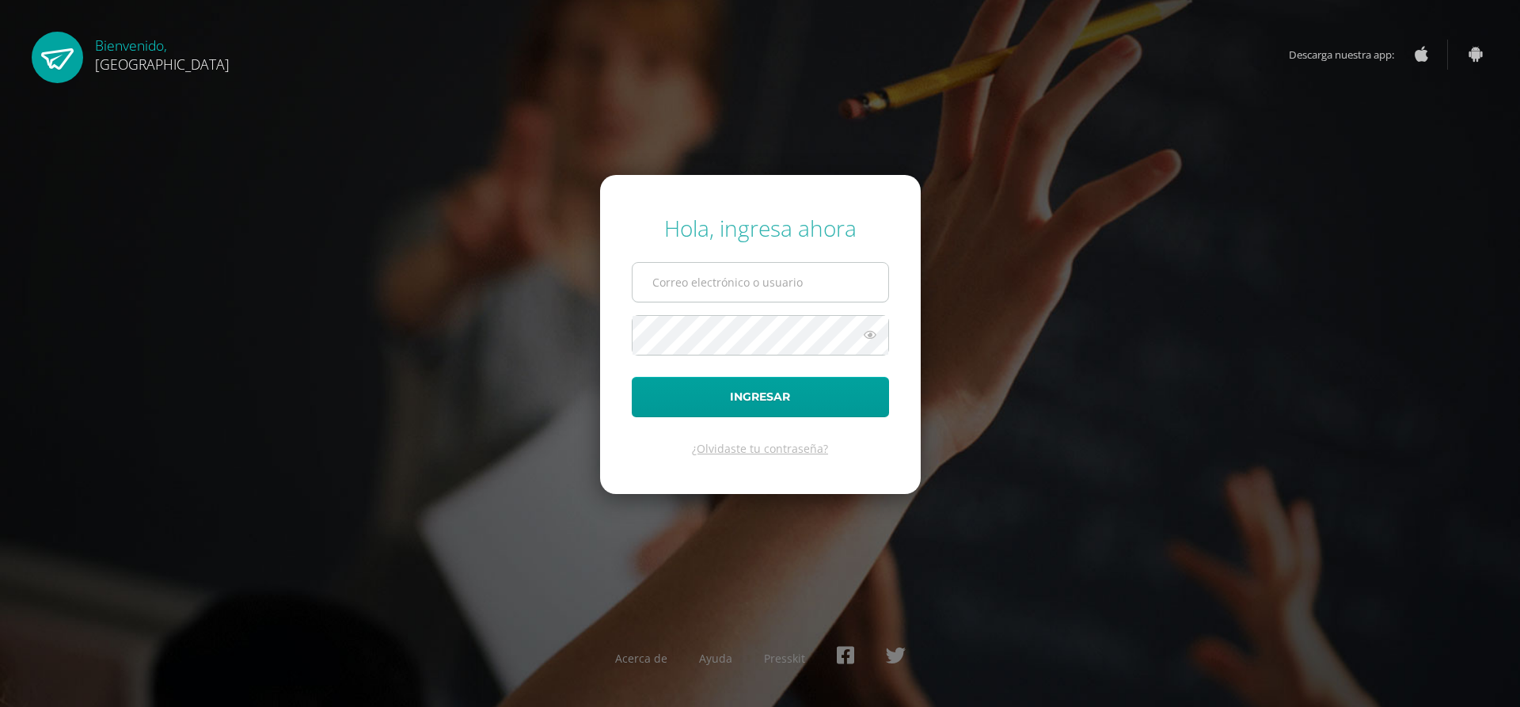
type input "2022521"
click at [702, 288] on input "2022521" at bounding box center [761, 282] width 256 height 39
click at [710, 409] on button "Ingresar" at bounding box center [760, 397] width 257 height 40
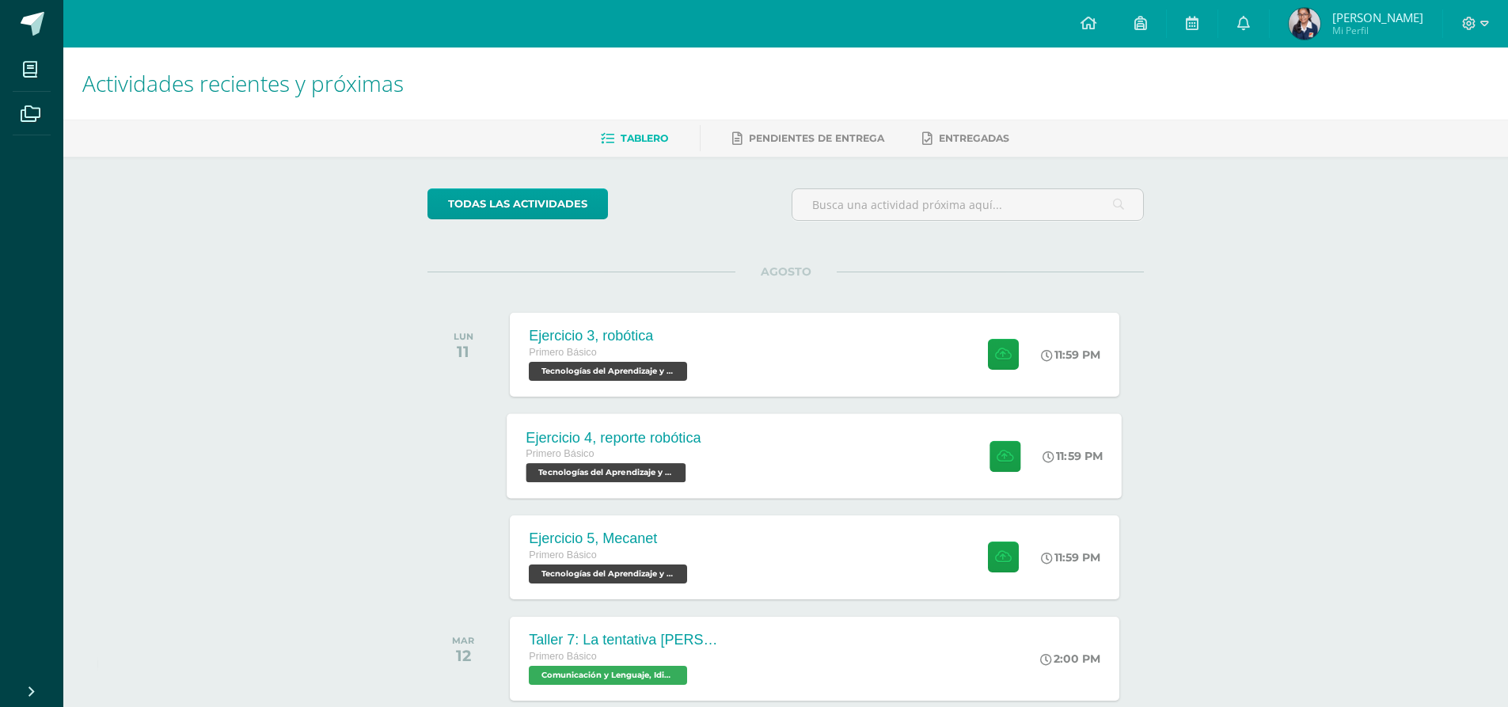
click at [788, 469] on div "Ejercicio 4, reporte robótica Primero Básico Tecnologías del Aprendizaje y la C…" at bounding box center [815, 455] width 615 height 85
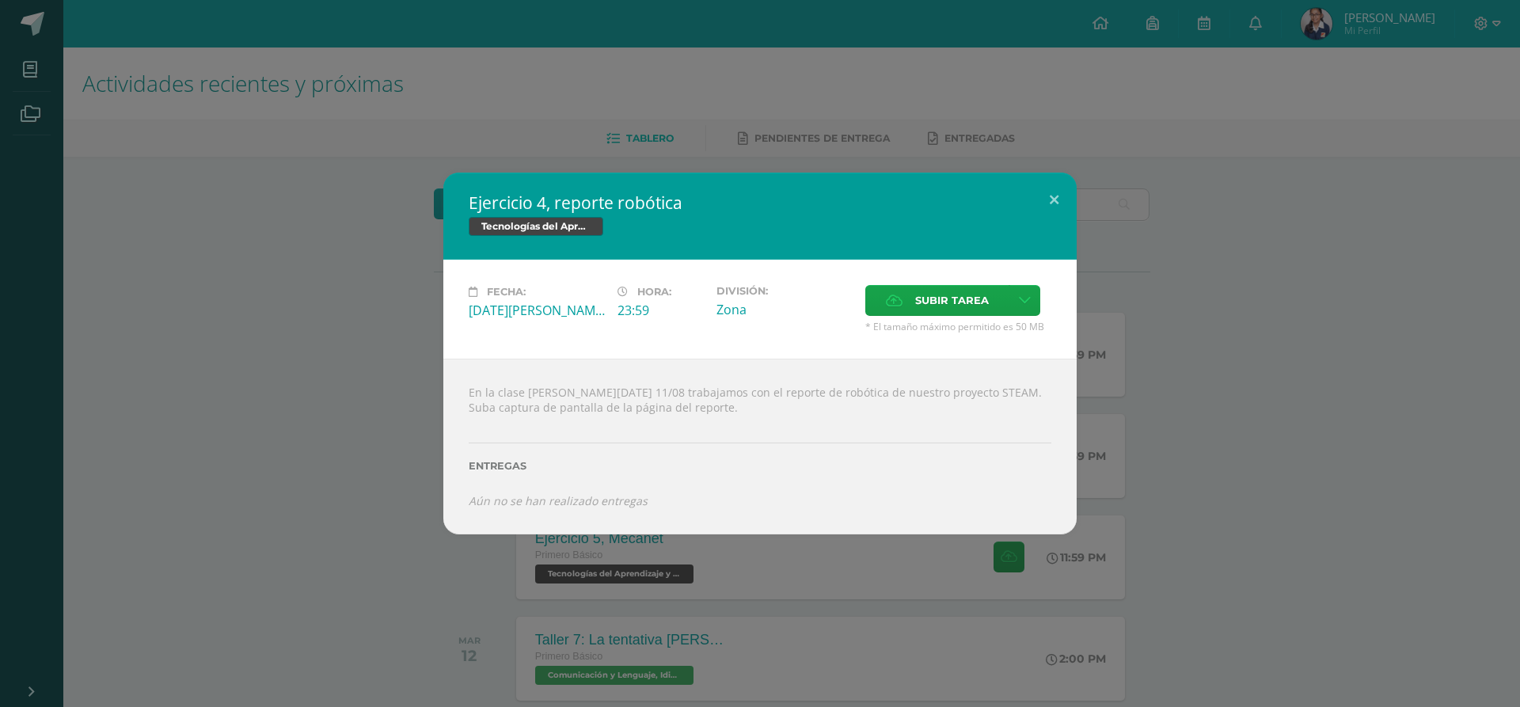
click at [367, 430] on div "Ejercicio 4, reporte robótica Tecnologías del Aprendizaje y la Comunicación Fec…" at bounding box center [760, 353] width 1508 height 361
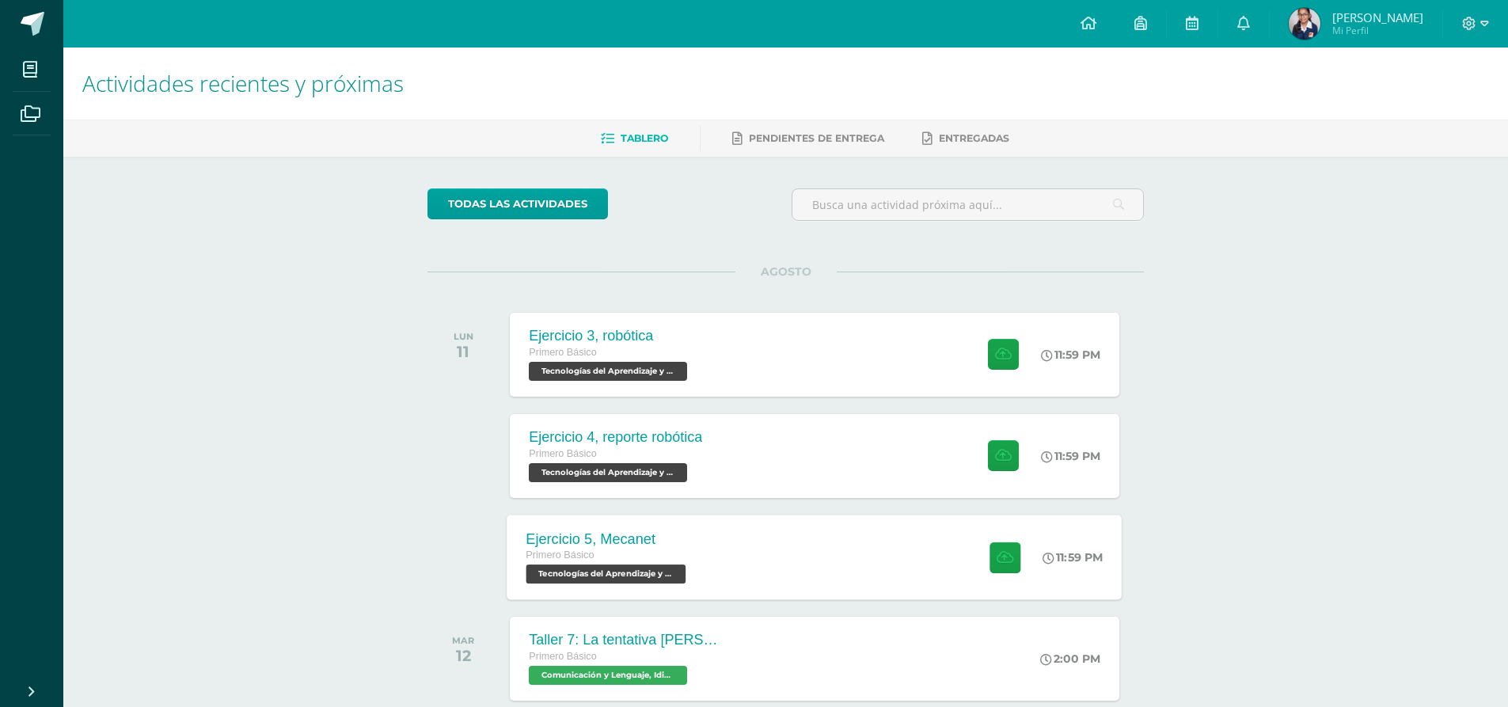
click at [779, 545] on div "Ejercicio 5, Mecanet Primero Básico Tecnologías del Aprendizaje y la Comunicaci…" at bounding box center [815, 557] width 615 height 85
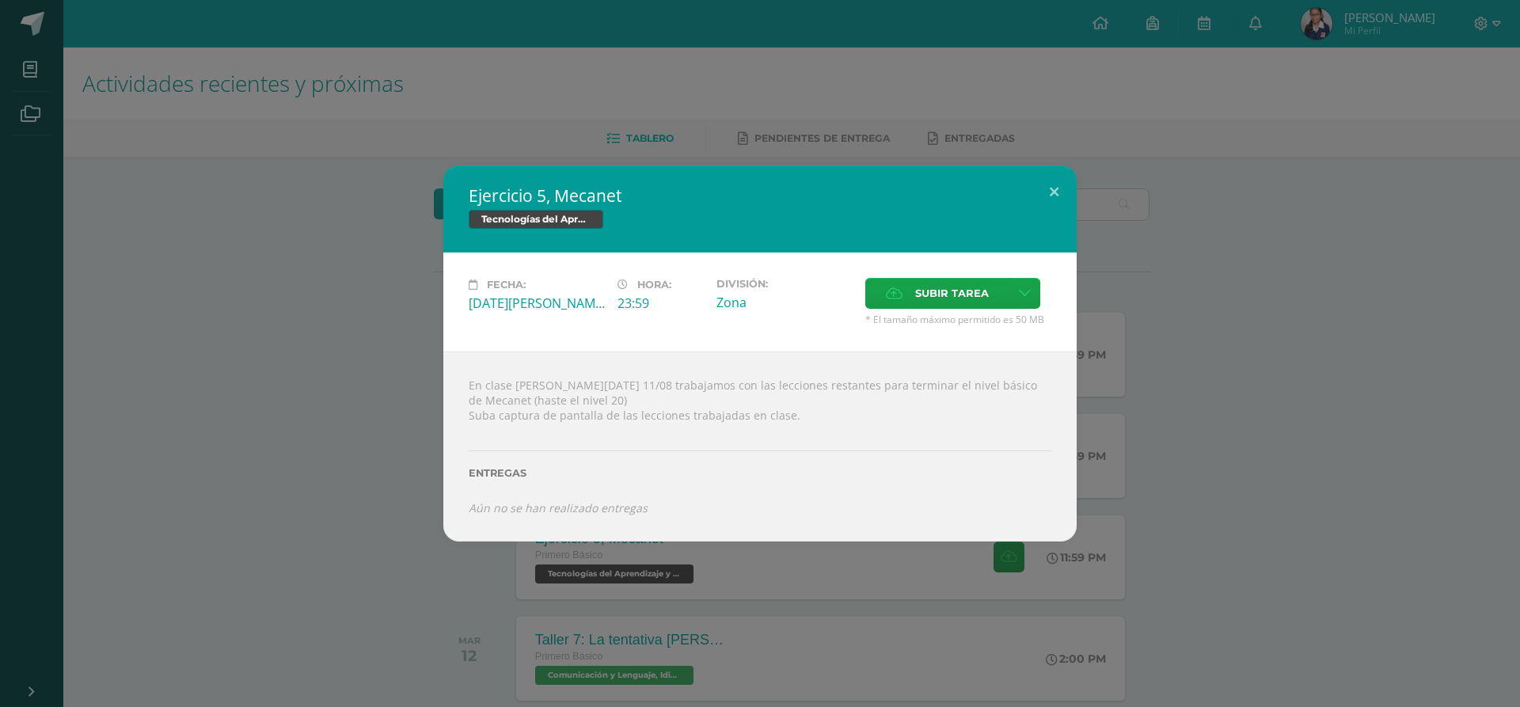
click at [342, 390] on div "Ejercicio 5, Mecanet Tecnologías del Aprendizaje y la Comunicación Fecha: [DATE…" at bounding box center [760, 353] width 1508 height 376
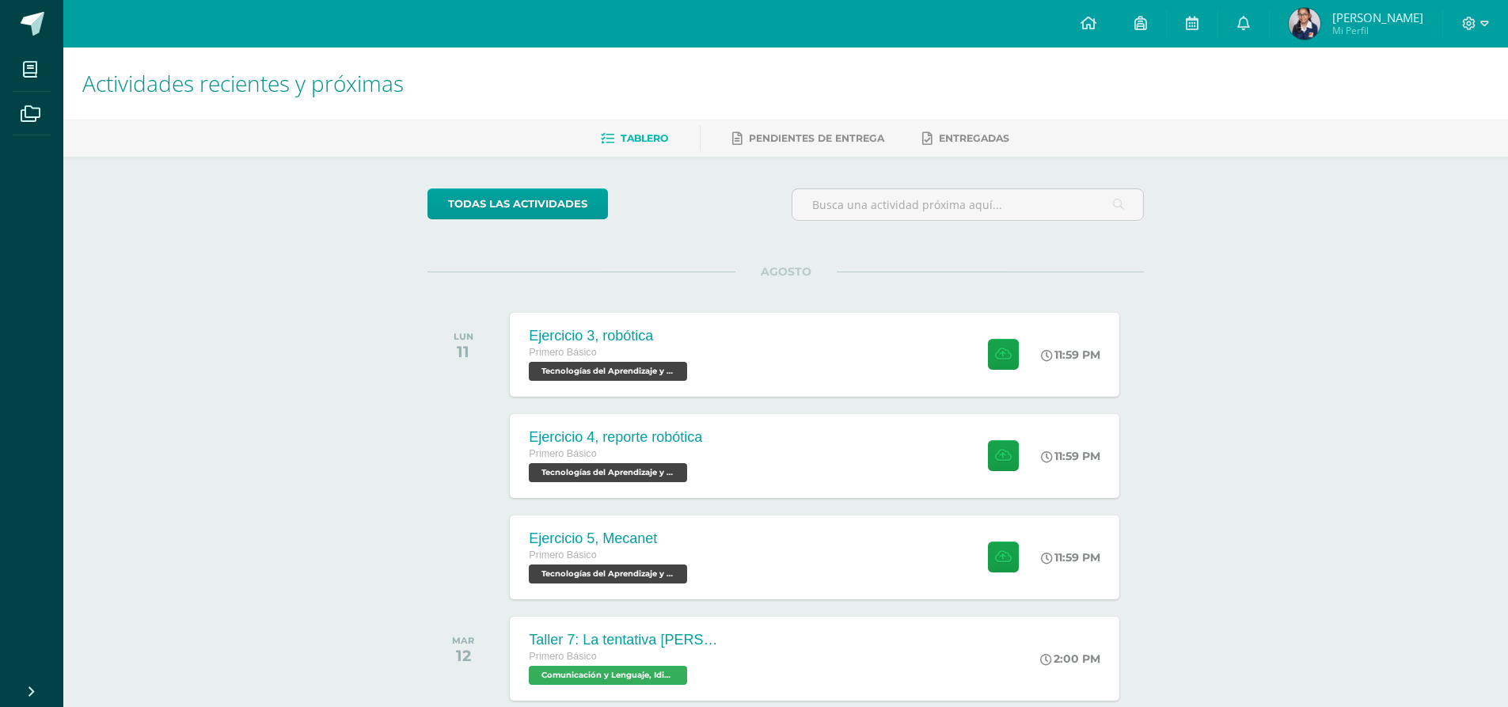
click at [704, 439] on div "Ejercicio 4, reporte robótica Primero Básico Tecnologías del Aprendizaje y la C…" at bounding box center [615, 456] width 211 height 84
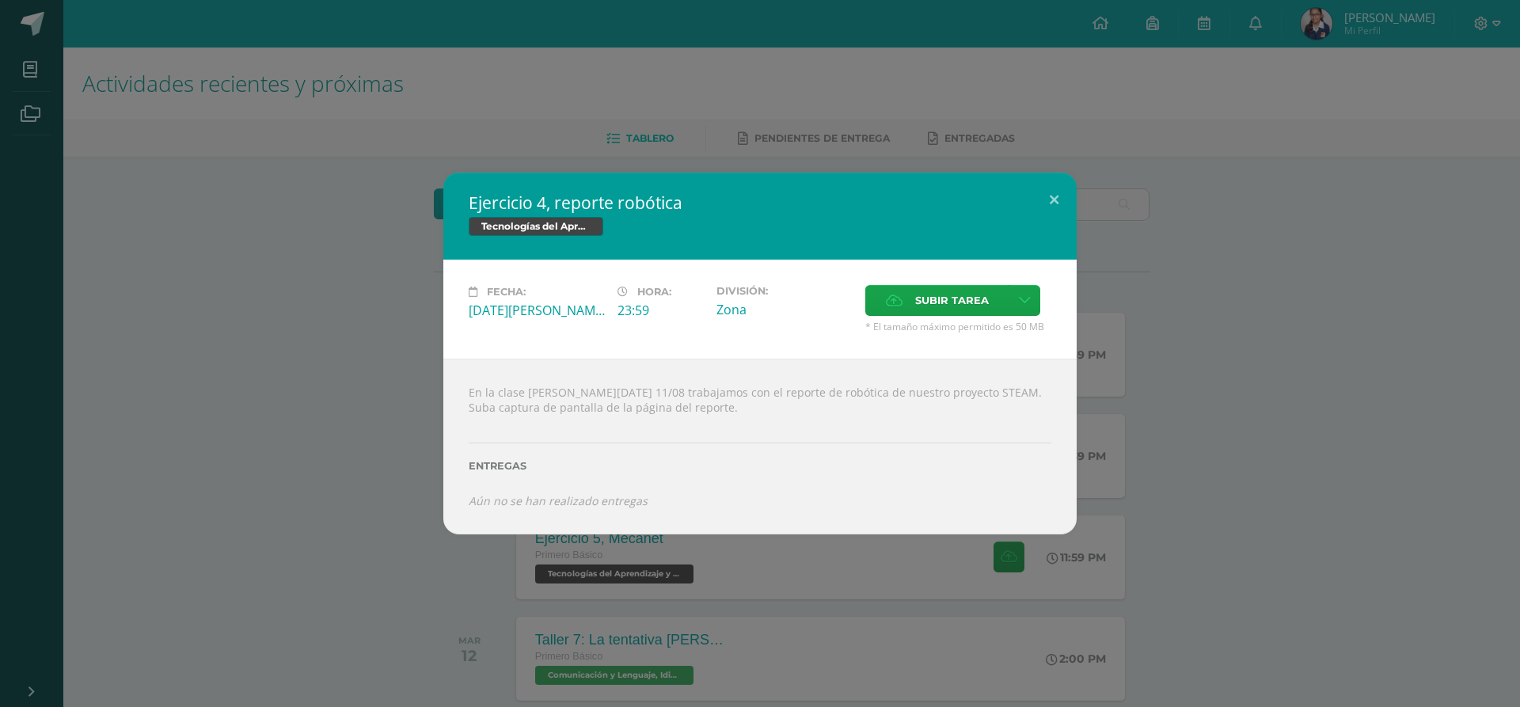
click at [390, 368] on div "Ejercicio 4, reporte robótica Tecnologías del Aprendizaje y la Comunicación Fec…" at bounding box center [760, 353] width 1508 height 361
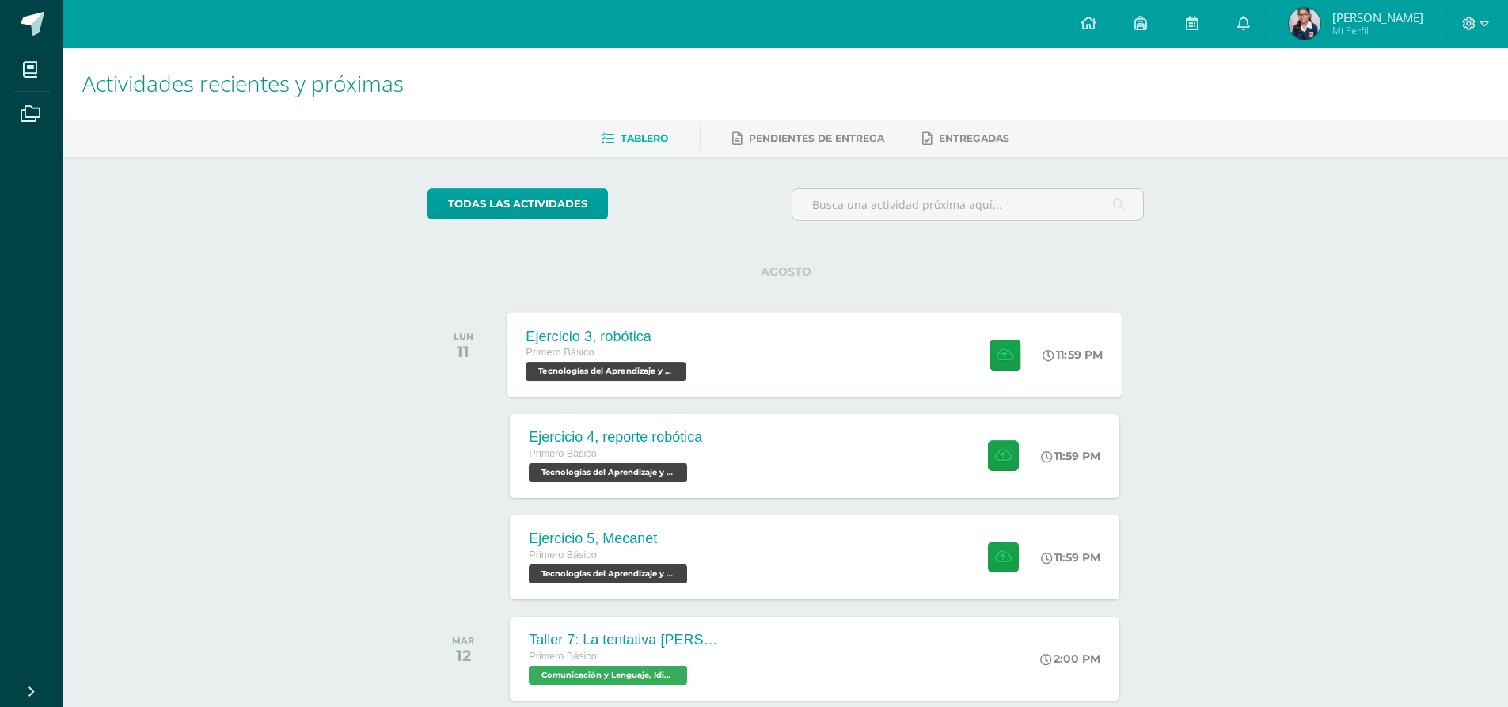
click at [679, 367] on span "Tecnologías del Aprendizaje y la Comunicación 'B'" at bounding box center [607, 371] width 160 height 19
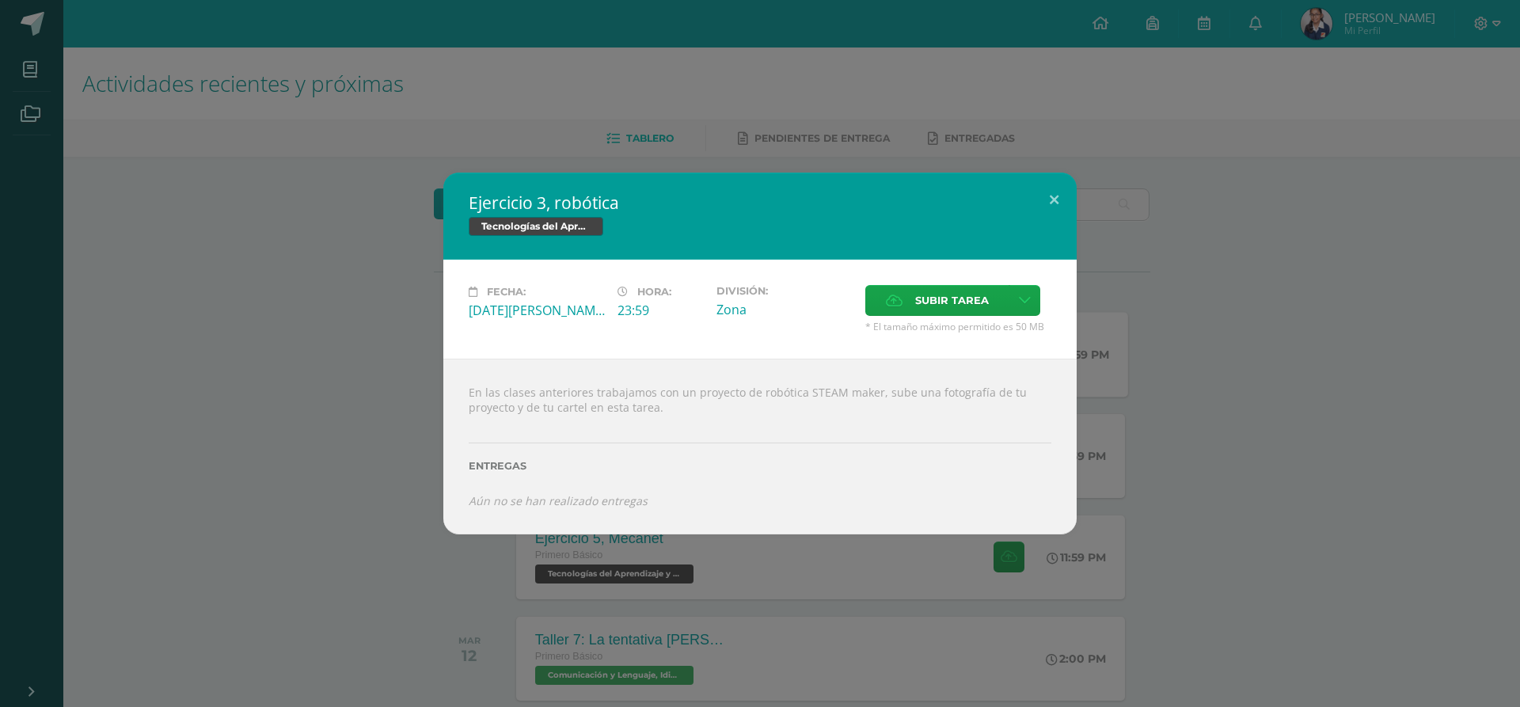
click at [349, 398] on div "Ejercicio 3, robótica Tecnologías del Aprendizaje y la Comunicación Fecha: [DAT…" at bounding box center [760, 353] width 1508 height 361
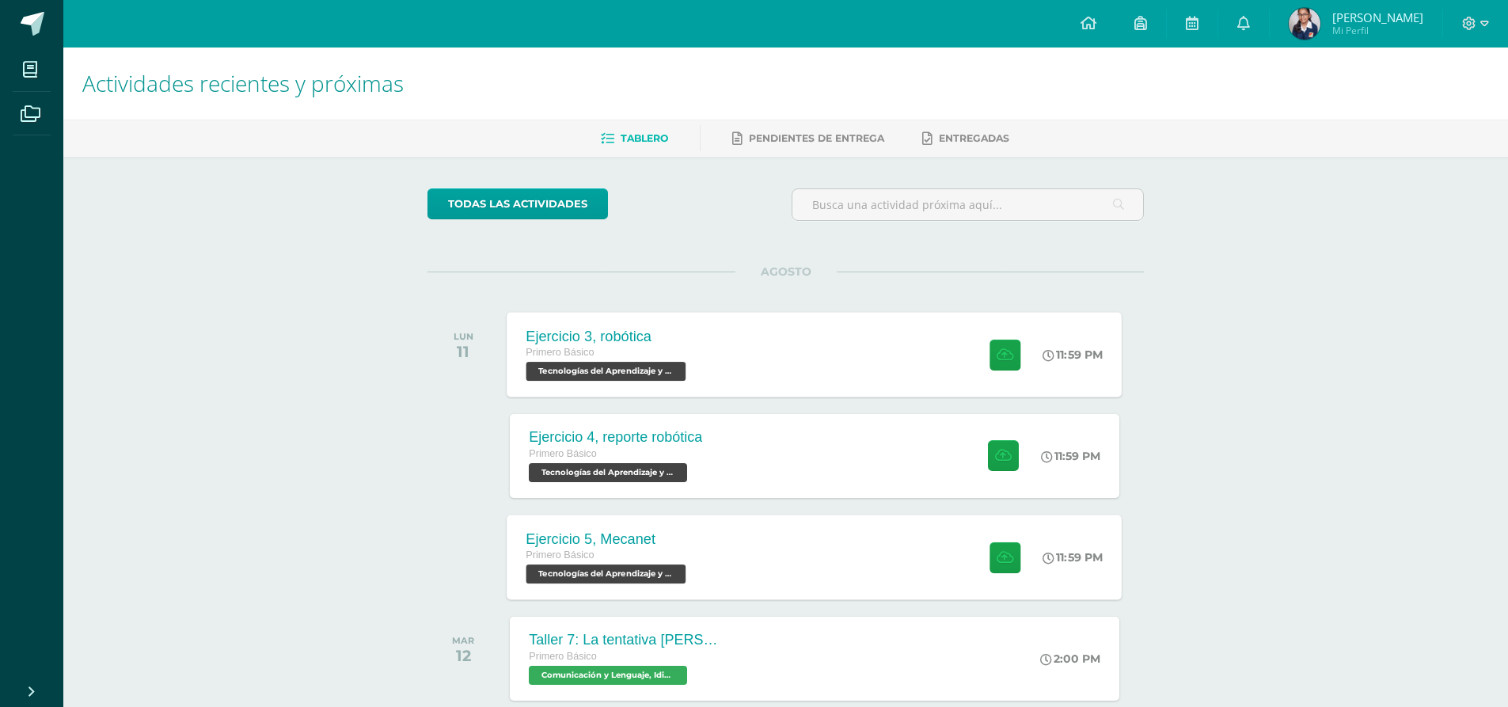
click at [727, 544] on div "Ejercicio 5, Mecanet Primero Básico Tecnologías del Aprendizaje y la Comunicaci…" at bounding box center [815, 557] width 615 height 85
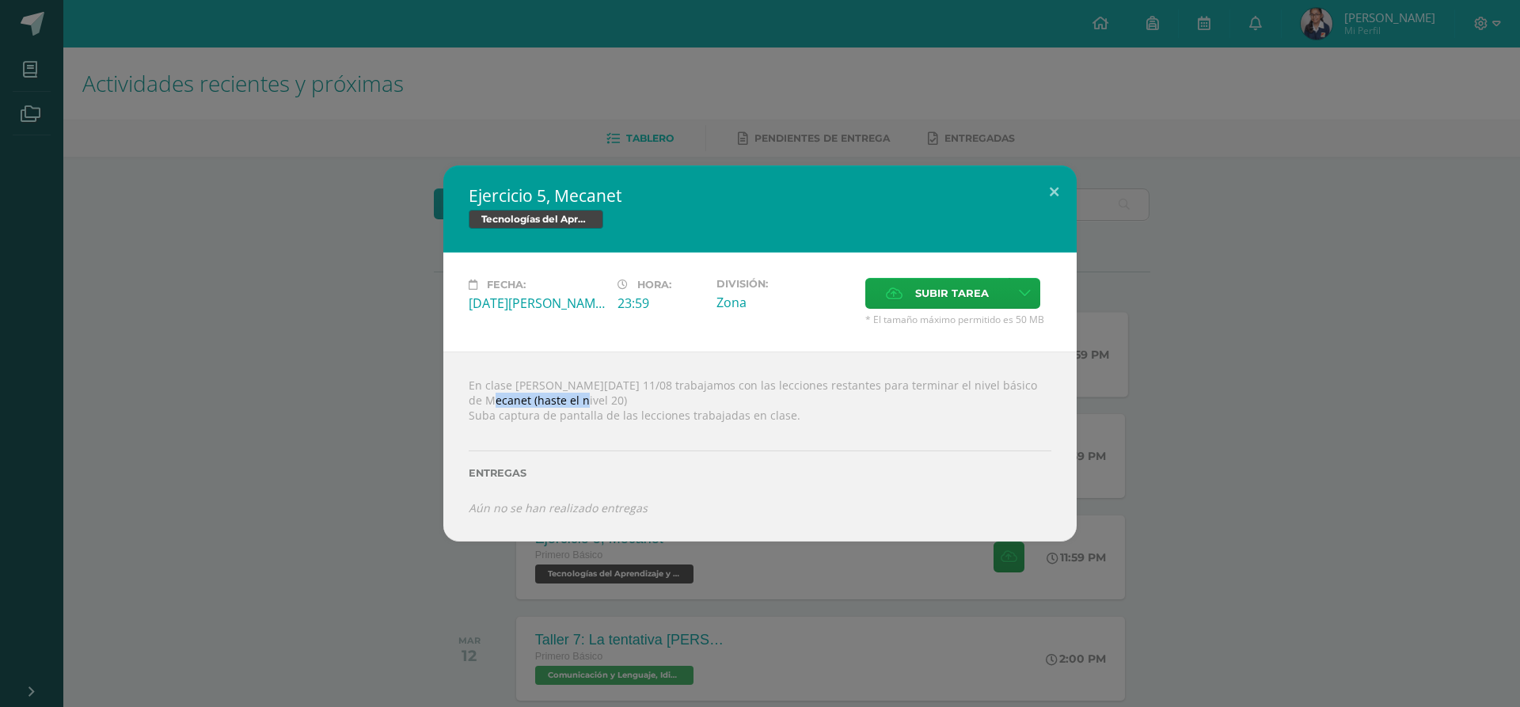
drag, startPoint x: 511, startPoint y: 404, endPoint x: 1001, endPoint y: 386, distance: 490.4
click at [1001, 386] on div "En clase [PERSON_NAME][DATE] 11/08 trabajamos con las lecciones restantes para …" at bounding box center [759, 447] width 633 height 190
click at [856, 417] on div "En clase [PERSON_NAME][DATE] 11/08 trabajamos con las lecciones restantes para …" at bounding box center [759, 447] width 633 height 190
click at [1222, 319] on div "Ejercicio 5, Mecanet Tecnologías del Aprendizaje y la Comunicación Fecha: [DATE…" at bounding box center [760, 353] width 1508 height 376
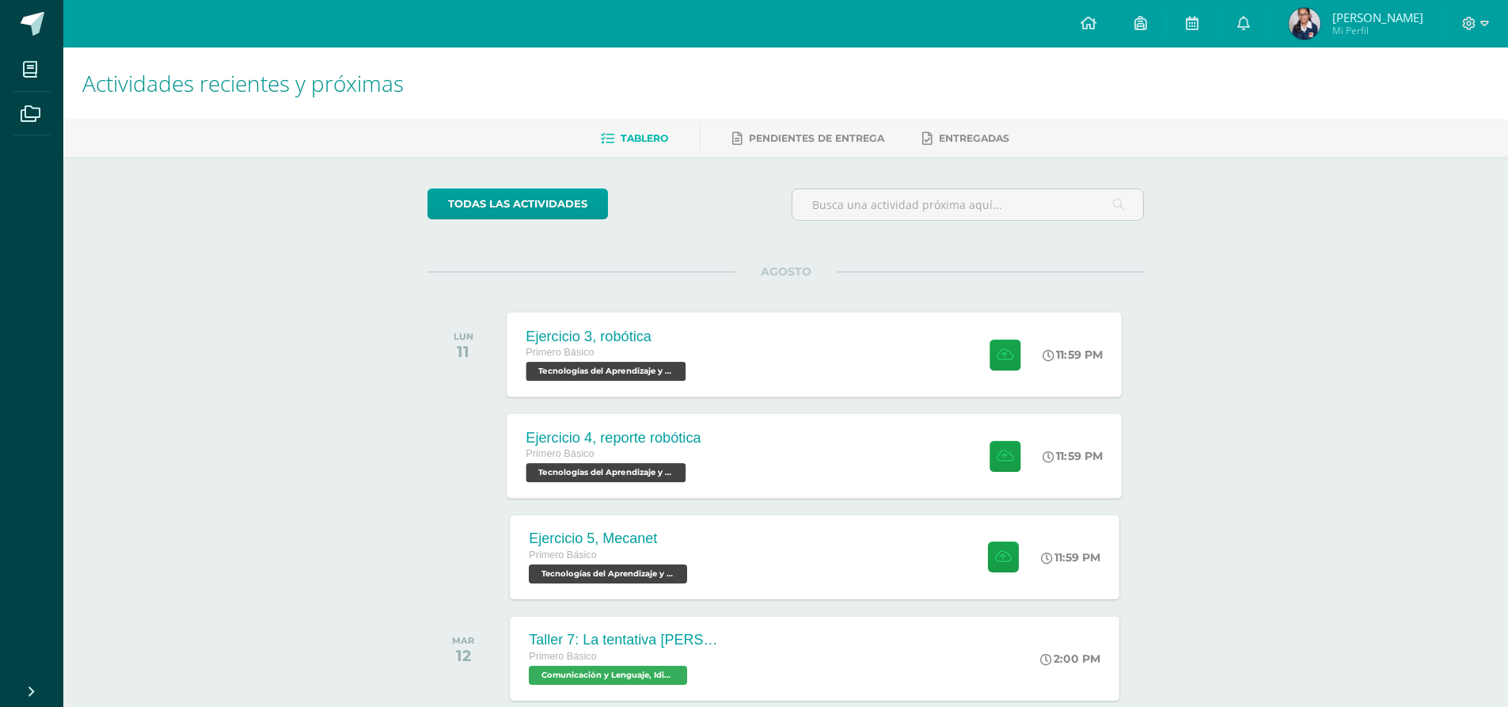
click at [868, 481] on div "Ejercicio 4, reporte robótica Primero Básico Tecnologías del Aprendizaje y la C…" at bounding box center [815, 455] width 615 height 85
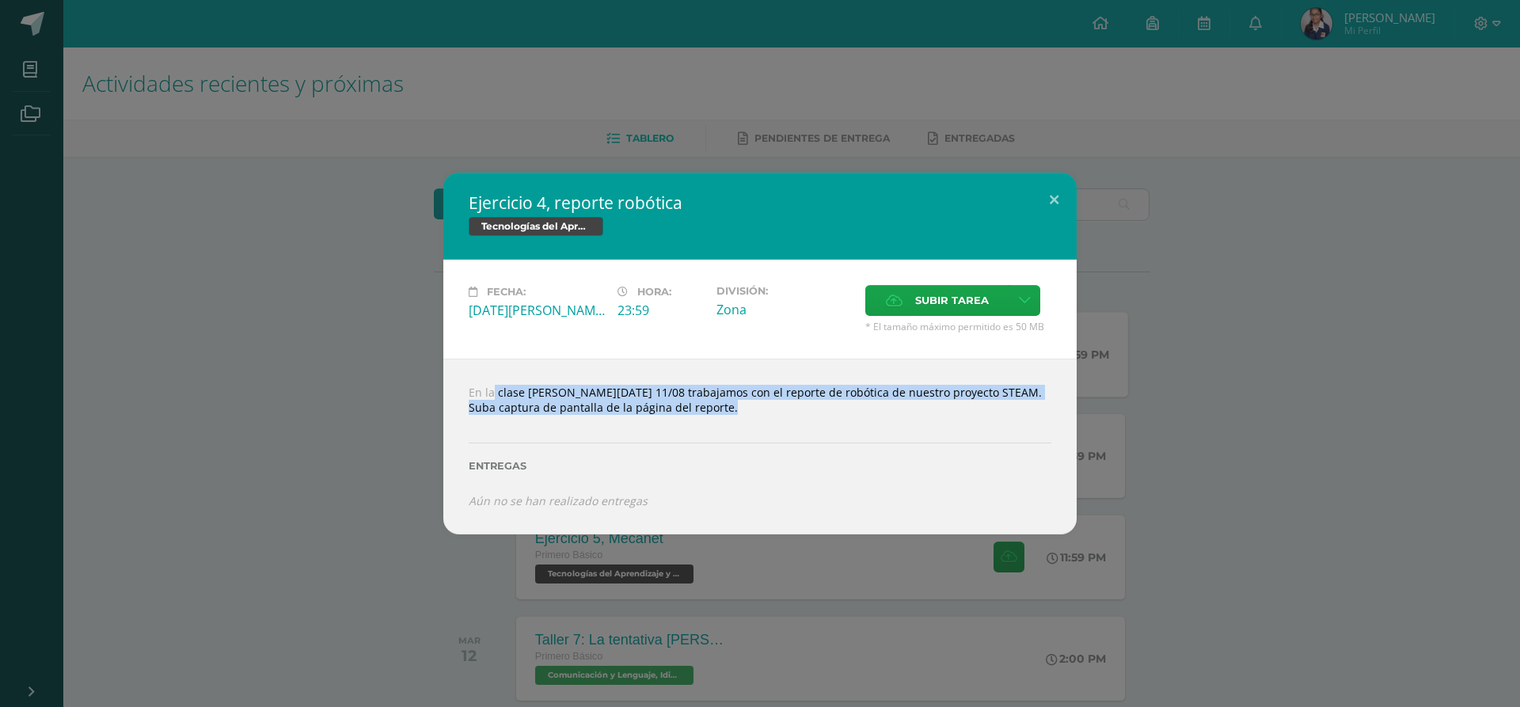
drag, startPoint x: 739, startPoint y: 405, endPoint x: 393, endPoint y: 386, distance: 346.5
click at [405, 386] on div "Ejercicio 4, reporte robótica Tecnologías del Aprendizaje y la Comunicación Fec…" at bounding box center [760, 353] width 1508 height 361
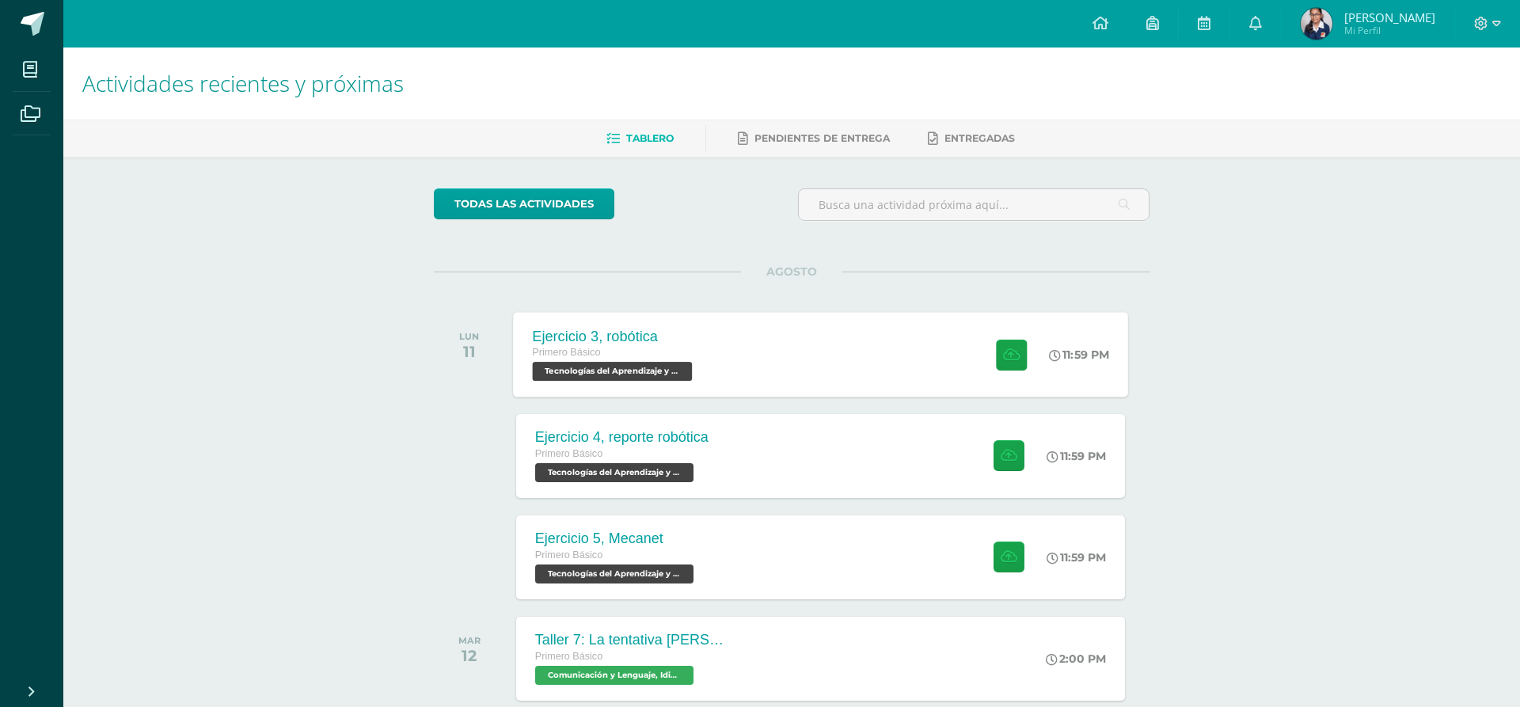
click at [393, 386] on div "Ejercicio 4, reporte robótica Tecnologías del Aprendizaje y la Comunicación Fec…" at bounding box center [760, 353] width 1508 height 361
click at [645, 380] on span "Tecnologías del Aprendizaje y la Comunicación 'B'" at bounding box center [607, 371] width 160 height 19
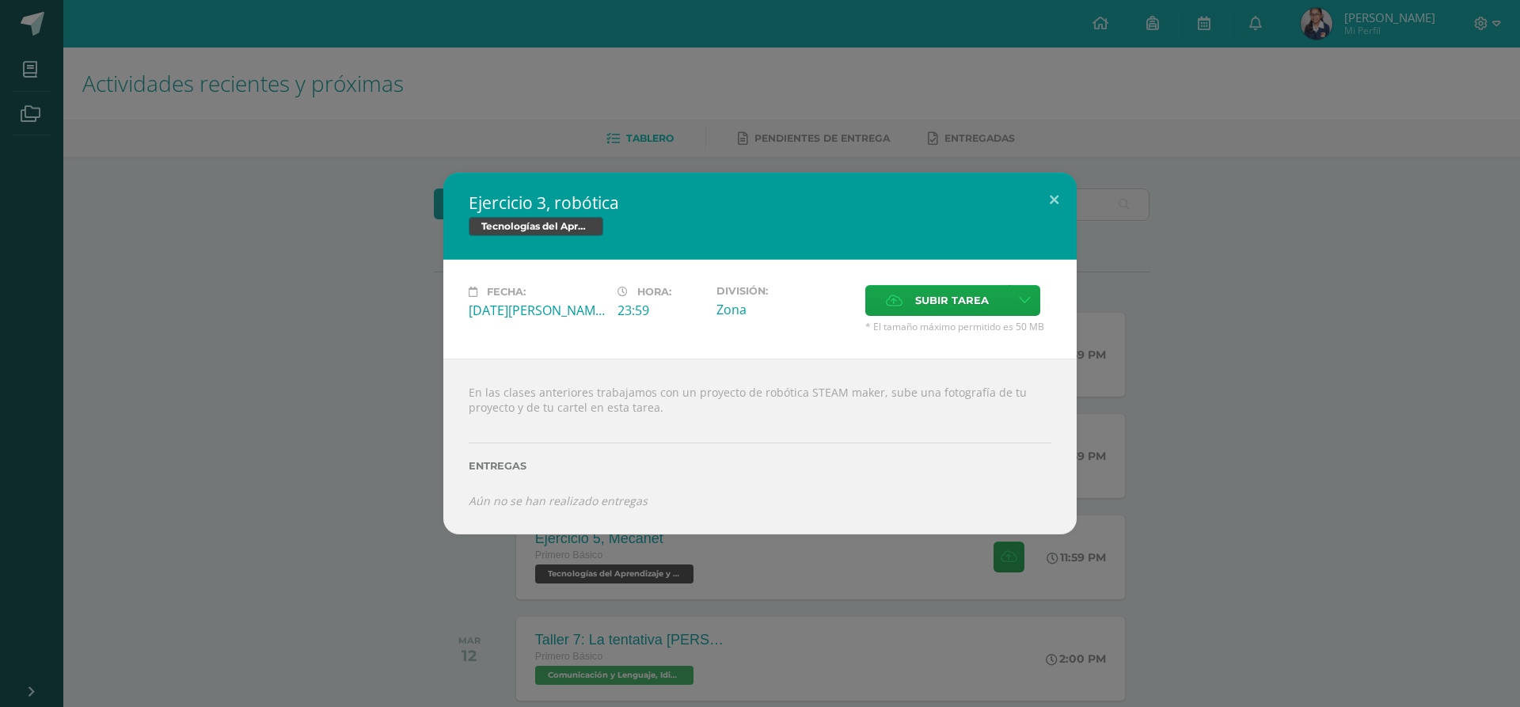
drag, startPoint x: 671, startPoint y: 413, endPoint x: 466, endPoint y: 378, distance: 207.1
click at [466, 378] on div "En las clases anteriores trabajamos con un proyecto de robótica STEAM maker, su…" at bounding box center [759, 446] width 633 height 175
click at [397, 368] on div "Ejercicio 3, robótica Tecnologías del Aprendizaje y la Comunicación Fecha: [DAT…" at bounding box center [760, 353] width 1508 height 361
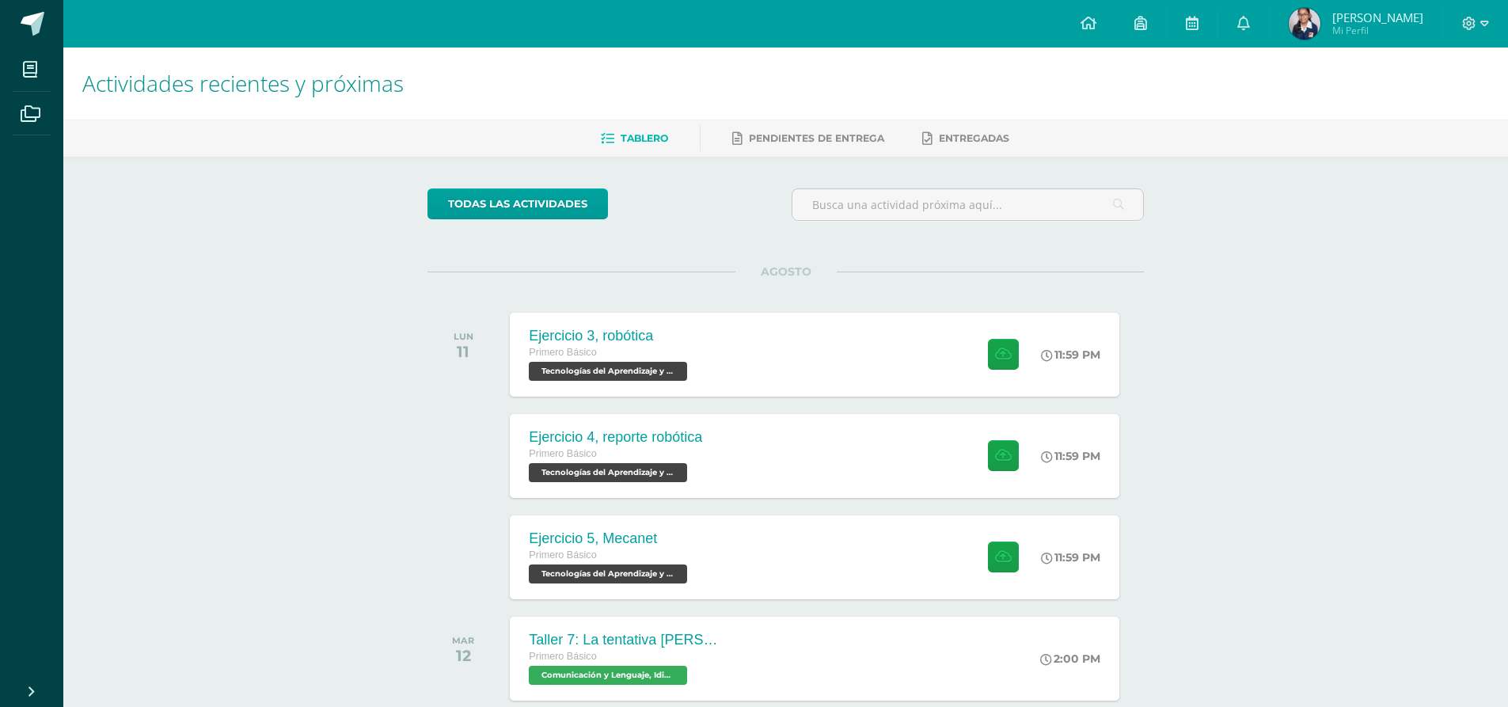
click at [700, 462] on div "Primero Básico" at bounding box center [615, 454] width 173 height 17
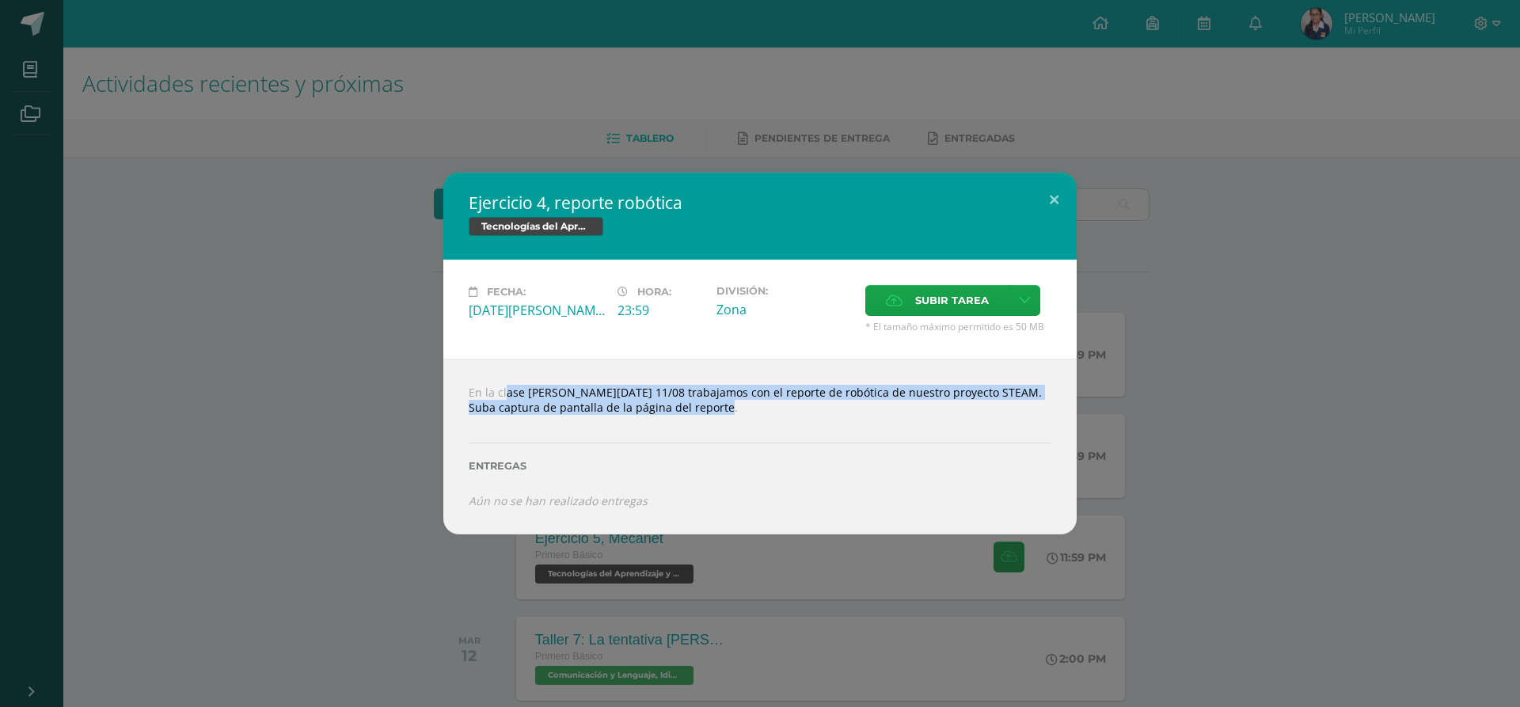
drag, startPoint x: 724, startPoint y: 405, endPoint x: 484, endPoint y: 380, distance: 242.0
click at [484, 380] on div "En la clase [PERSON_NAME][DATE] 11/08 trabajamos con el reporte de robótica de …" at bounding box center [759, 446] width 633 height 175
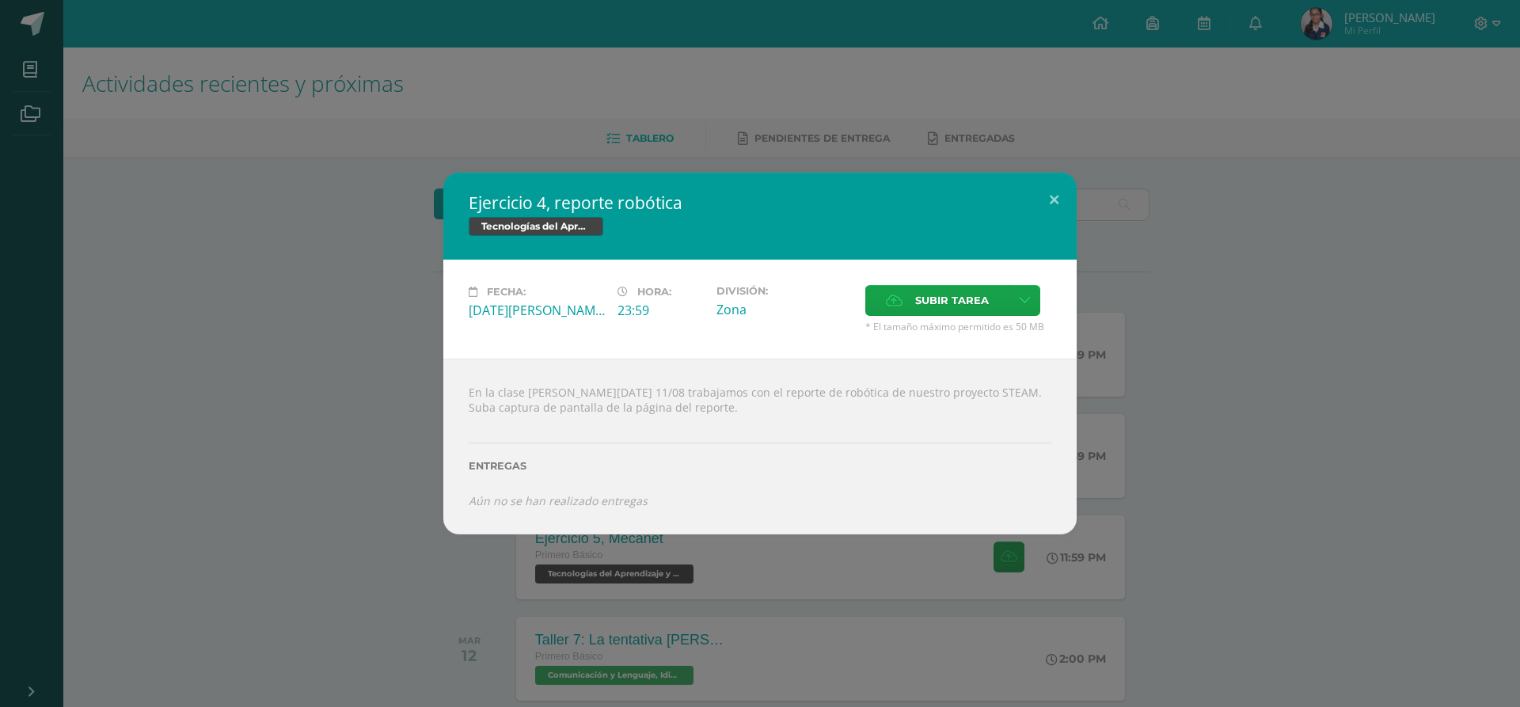
click at [1215, 314] on div "Ejercicio 4, reporte robótica Tecnologías del Aprendizaje y la Comunicación Fec…" at bounding box center [760, 353] width 1508 height 361
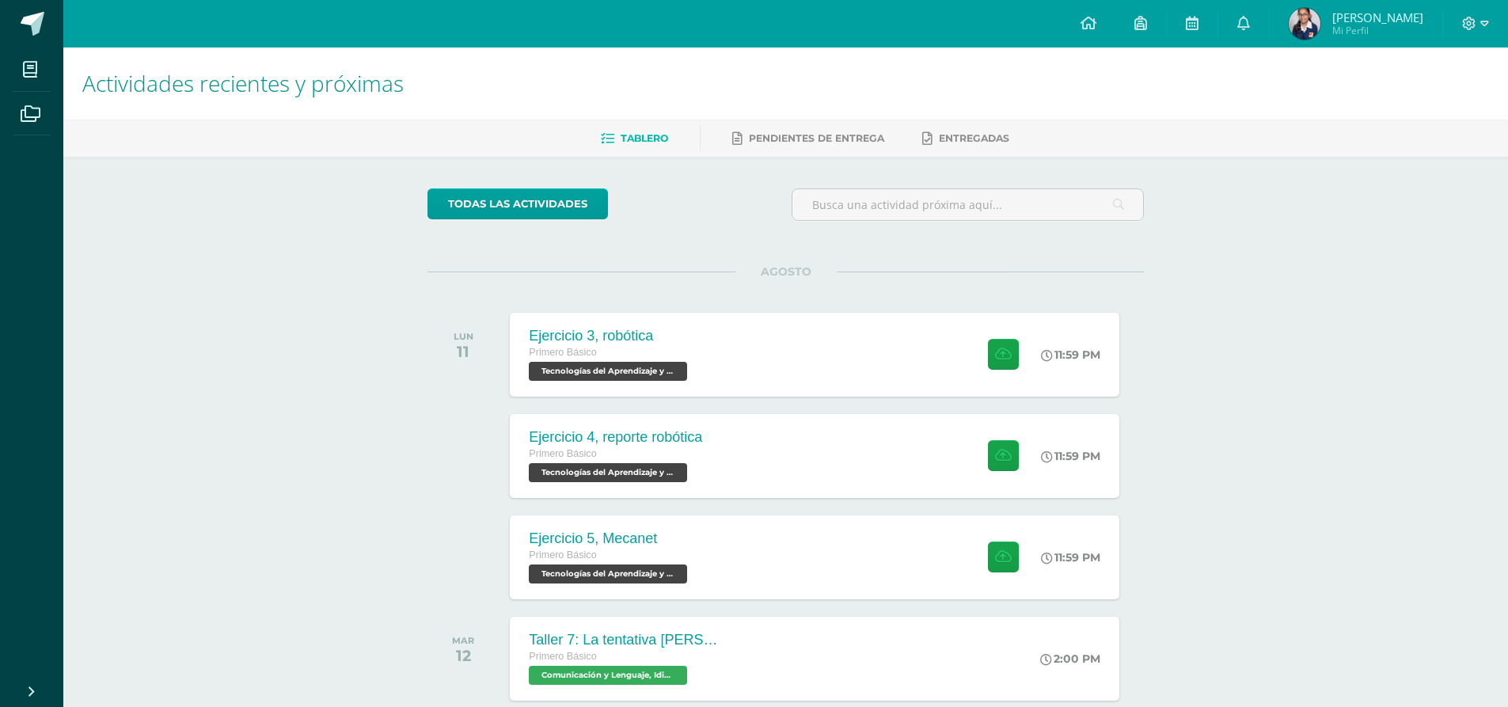
click at [806, 357] on div "Ejercicio 3, robótica Primero Básico Tecnologías del Aprendizaje y la Comunicac…" at bounding box center [814, 355] width 609 height 84
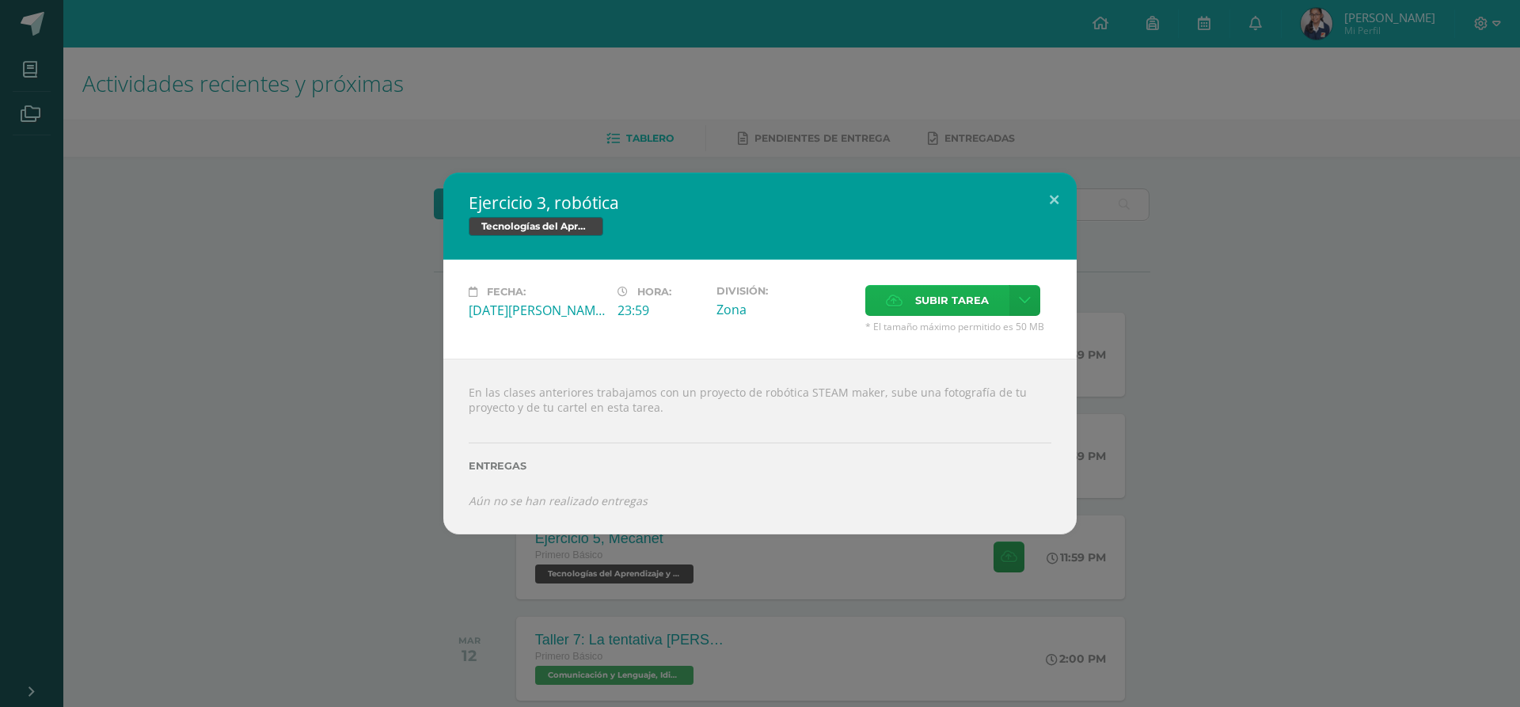
click at [936, 298] on span "Subir tarea" at bounding box center [952, 300] width 74 height 29
click at [0, 0] on input "Subir tarea" at bounding box center [0, 0] width 0 height 0
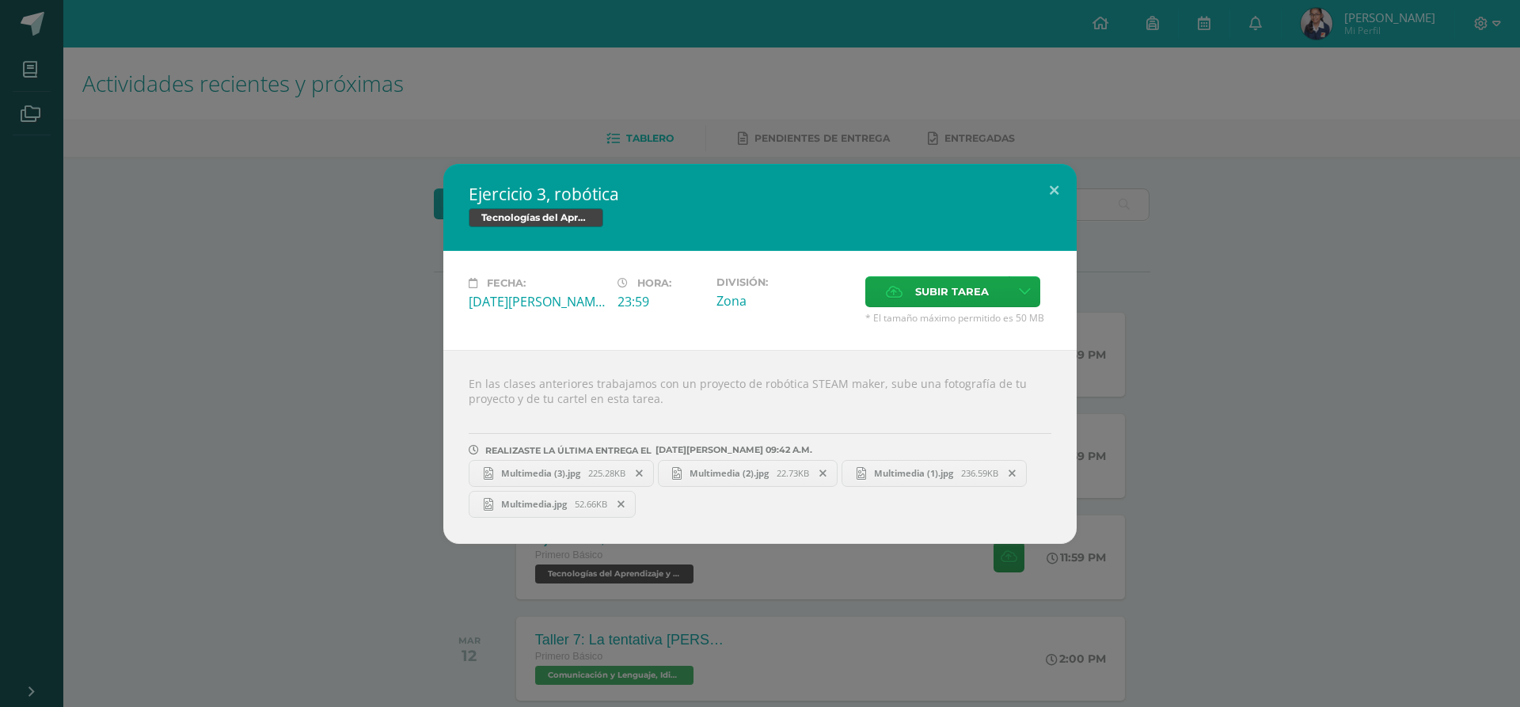
click at [375, 323] on div "Ejercicio 3, robótica Tecnologías del Aprendizaje y la Comunicación Fecha: [DAT…" at bounding box center [760, 354] width 1508 height 380
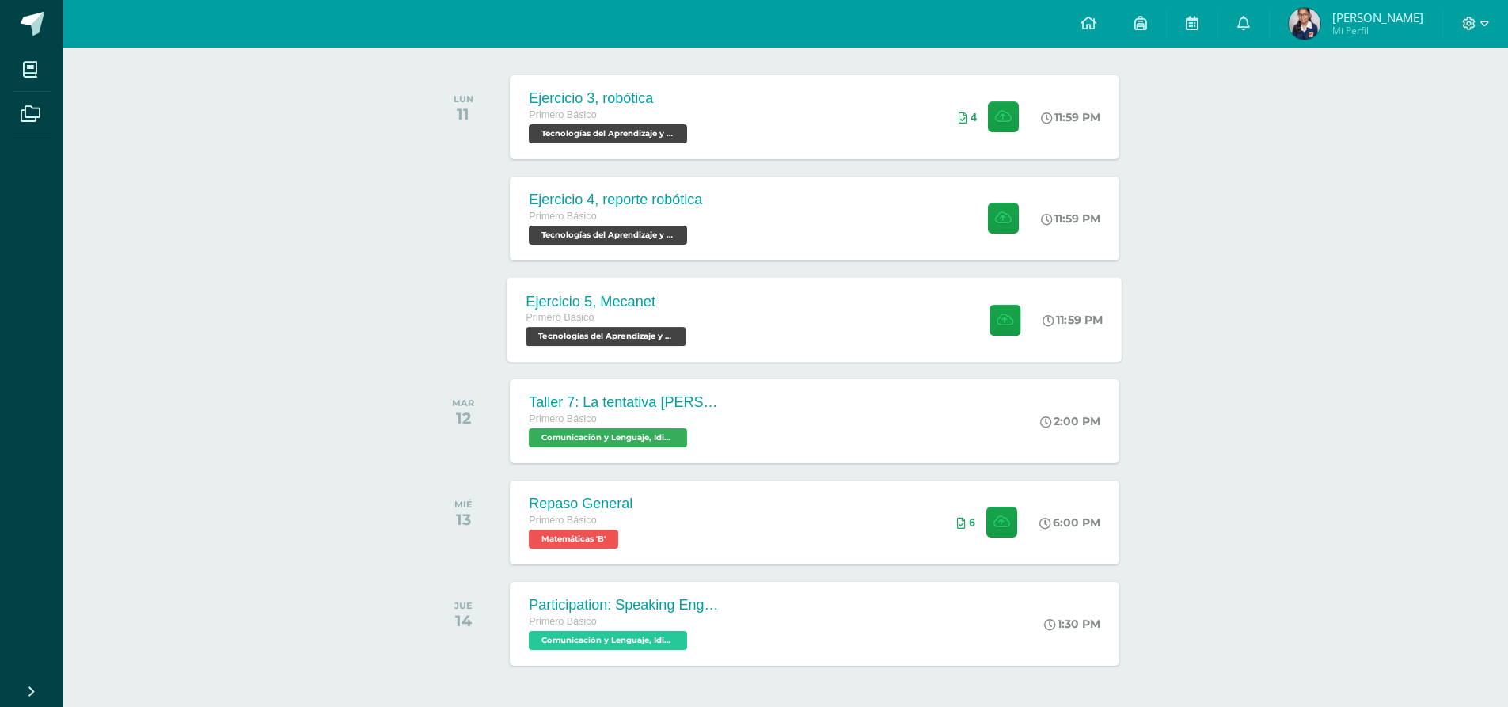
scroll to position [79, 0]
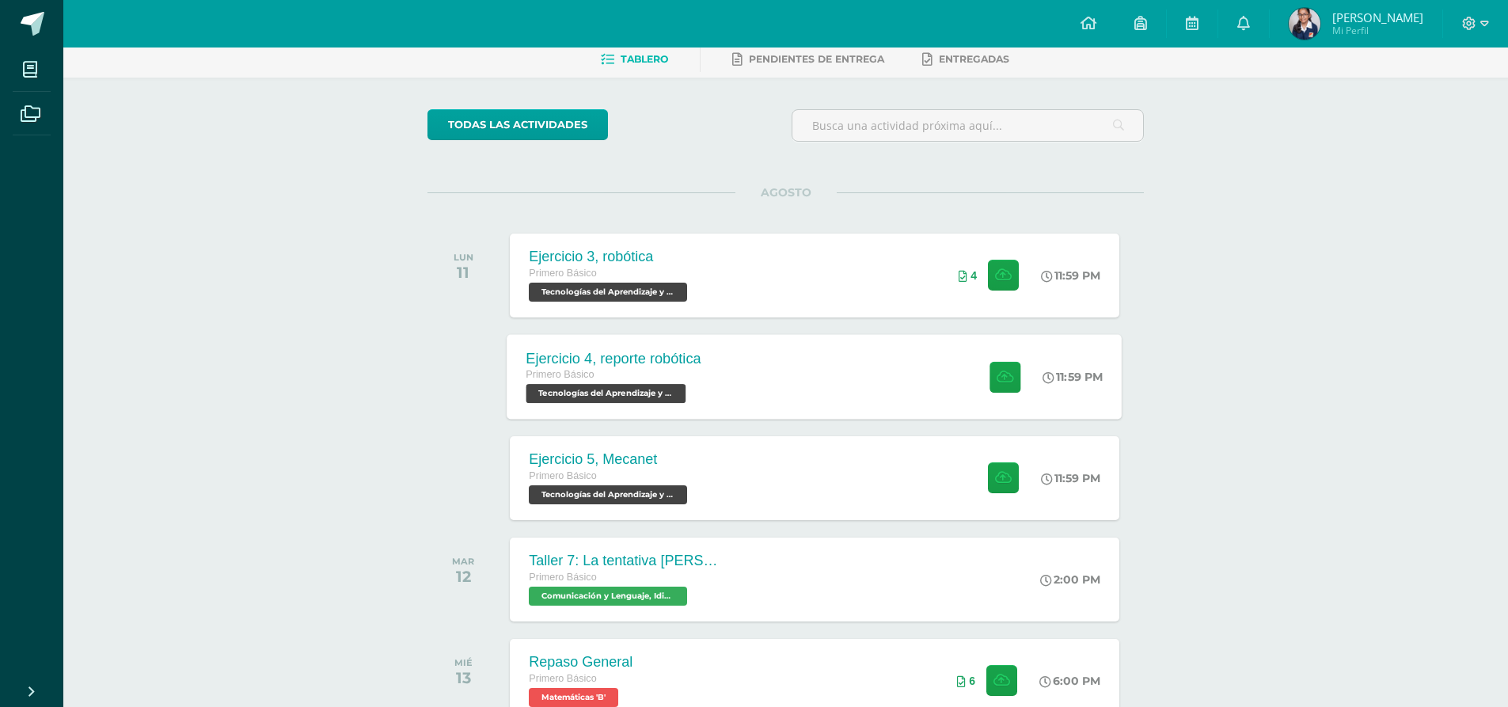
click at [721, 409] on div "Ejercicio 4, reporte robótica Primero Básico Tecnologías del Aprendizaje y la C…" at bounding box center [815, 376] width 615 height 85
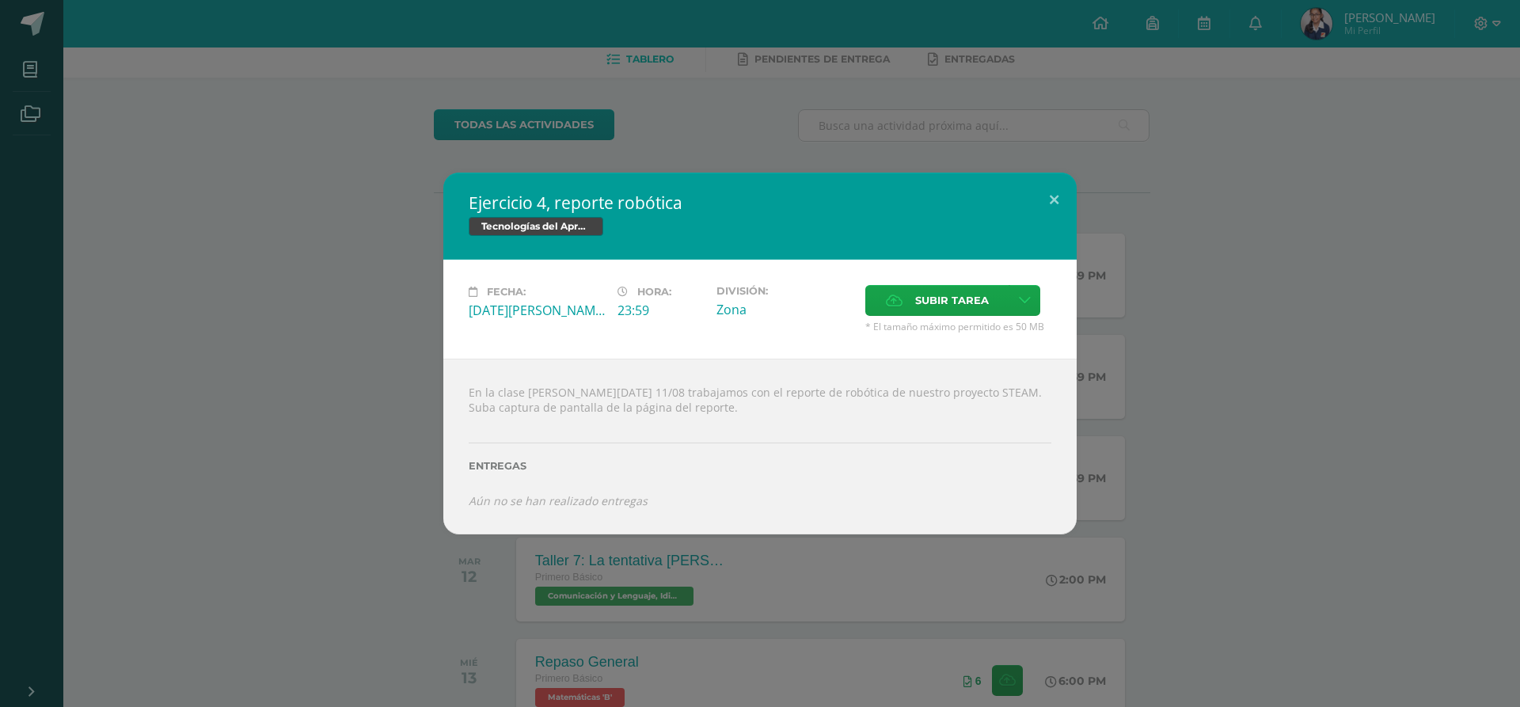
click at [194, 256] on div "Ejercicio 4, reporte robótica Tecnologías del Aprendizaje y la Comunicación Fec…" at bounding box center [760, 353] width 1508 height 361
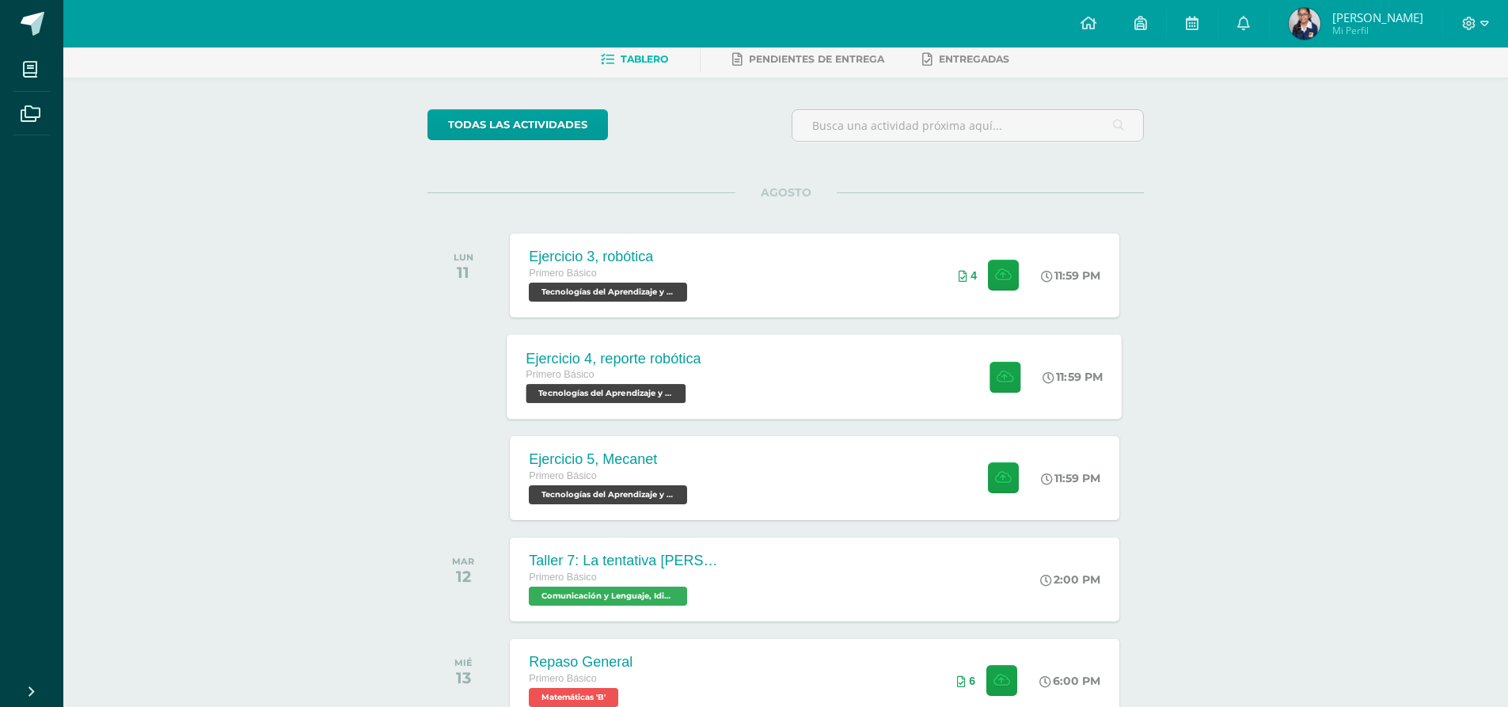
click at [761, 377] on div "Ejercicio 4, reporte robótica Primero Básico Tecnologías del Aprendizaje y la C…" at bounding box center [815, 376] width 615 height 85
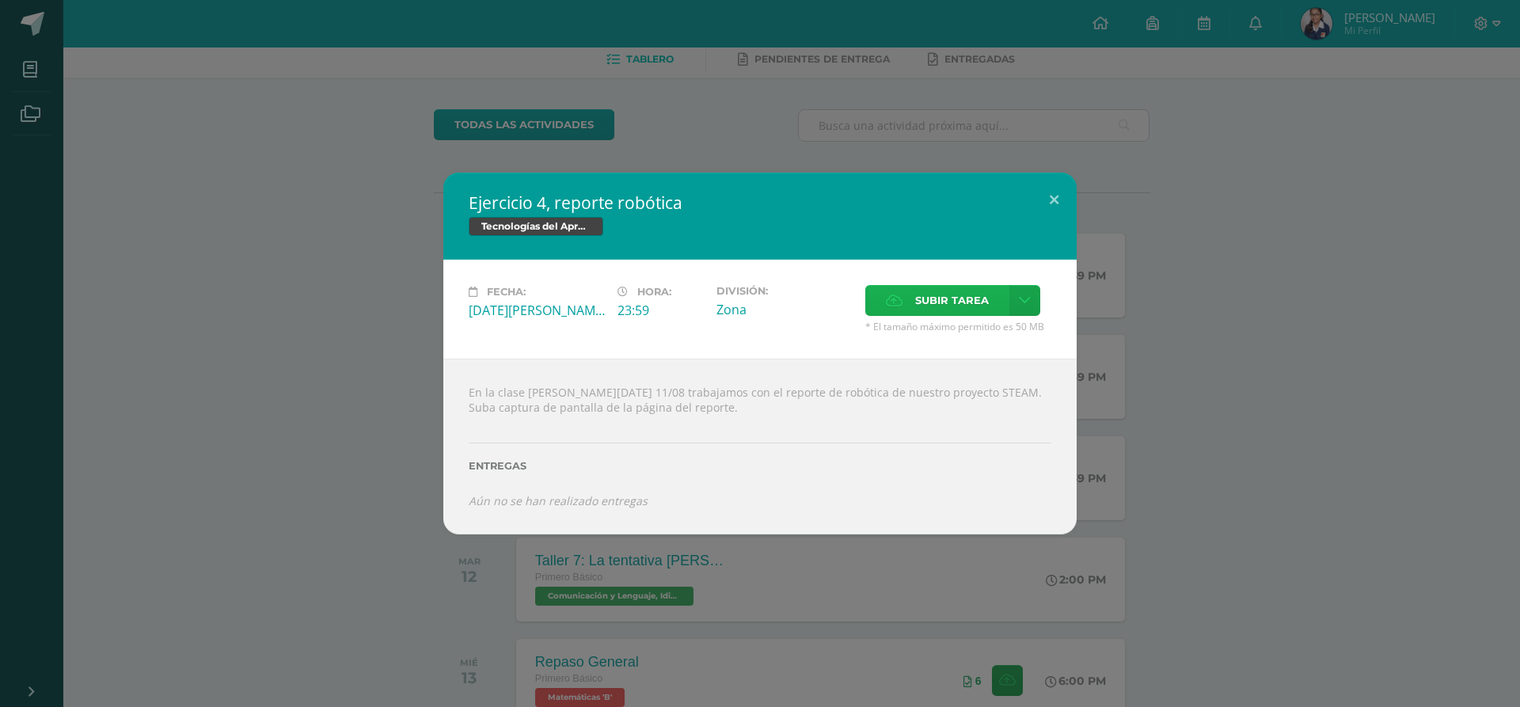
click at [925, 295] on span "Subir tarea" at bounding box center [952, 300] width 74 height 29
click at [0, 0] on input "Subir tarea" at bounding box center [0, 0] width 0 height 0
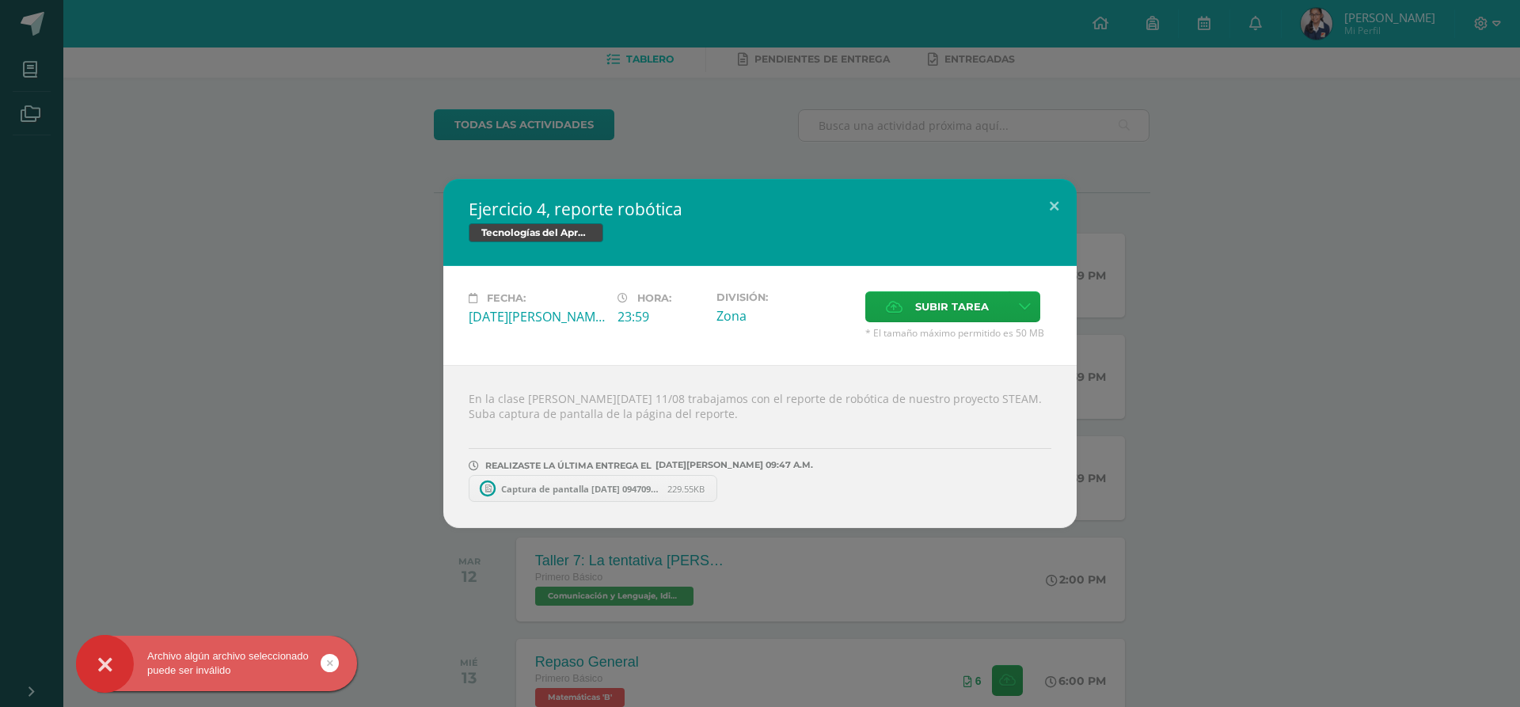
click at [332, 344] on div "Ejercicio 4, reporte robótica Tecnologías del Aprendizaje y la Comunicación Fec…" at bounding box center [760, 353] width 1508 height 349
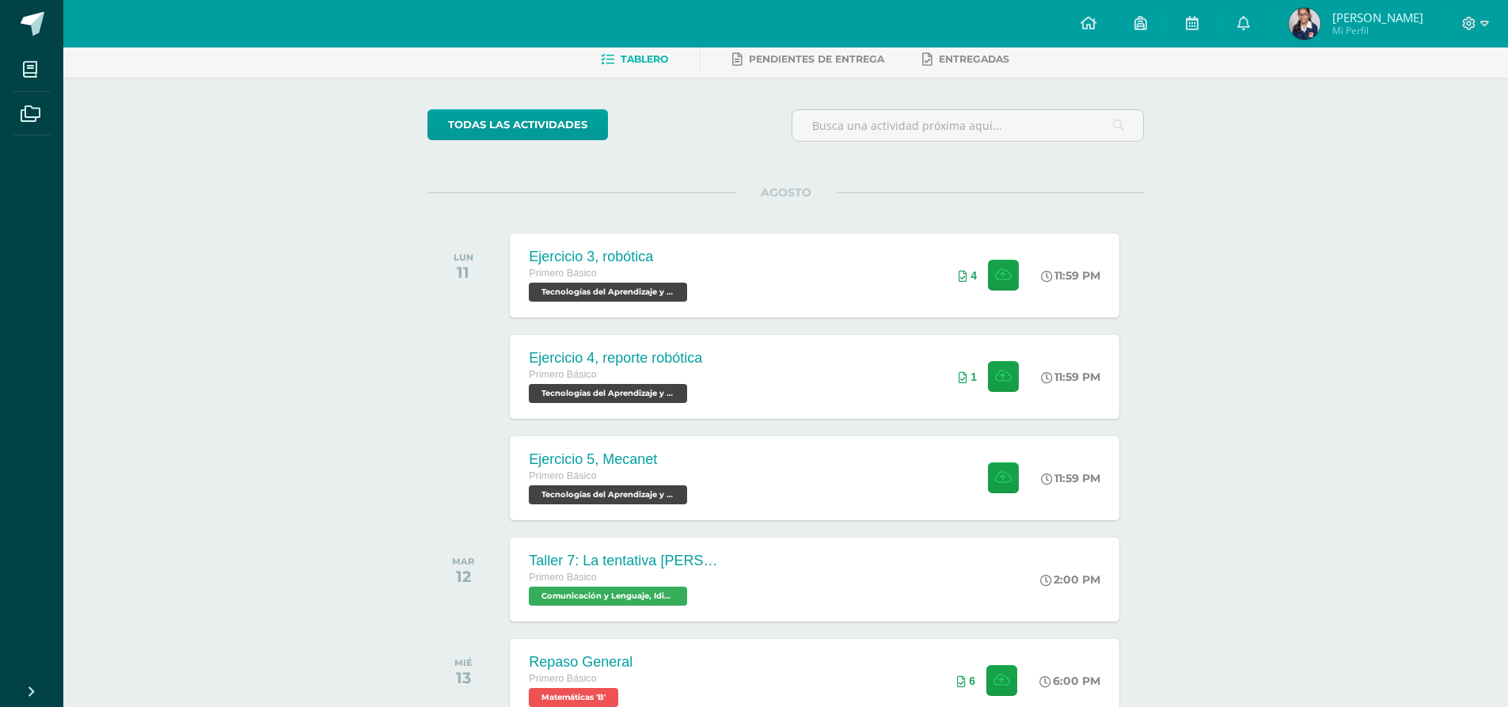
click at [210, 595] on div "Actividades recientes y próximas Tablero Pendientes de entrega Entregadas todas…" at bounding box center [785, 542] width 1445 height 1149
click at [781, 447] on div "Ejercicio 5, Mecanet Primero Básico Tecnologías del Aprendizaje y la Comunicaci…" at bounding box center [815, 477] width 615 height 85
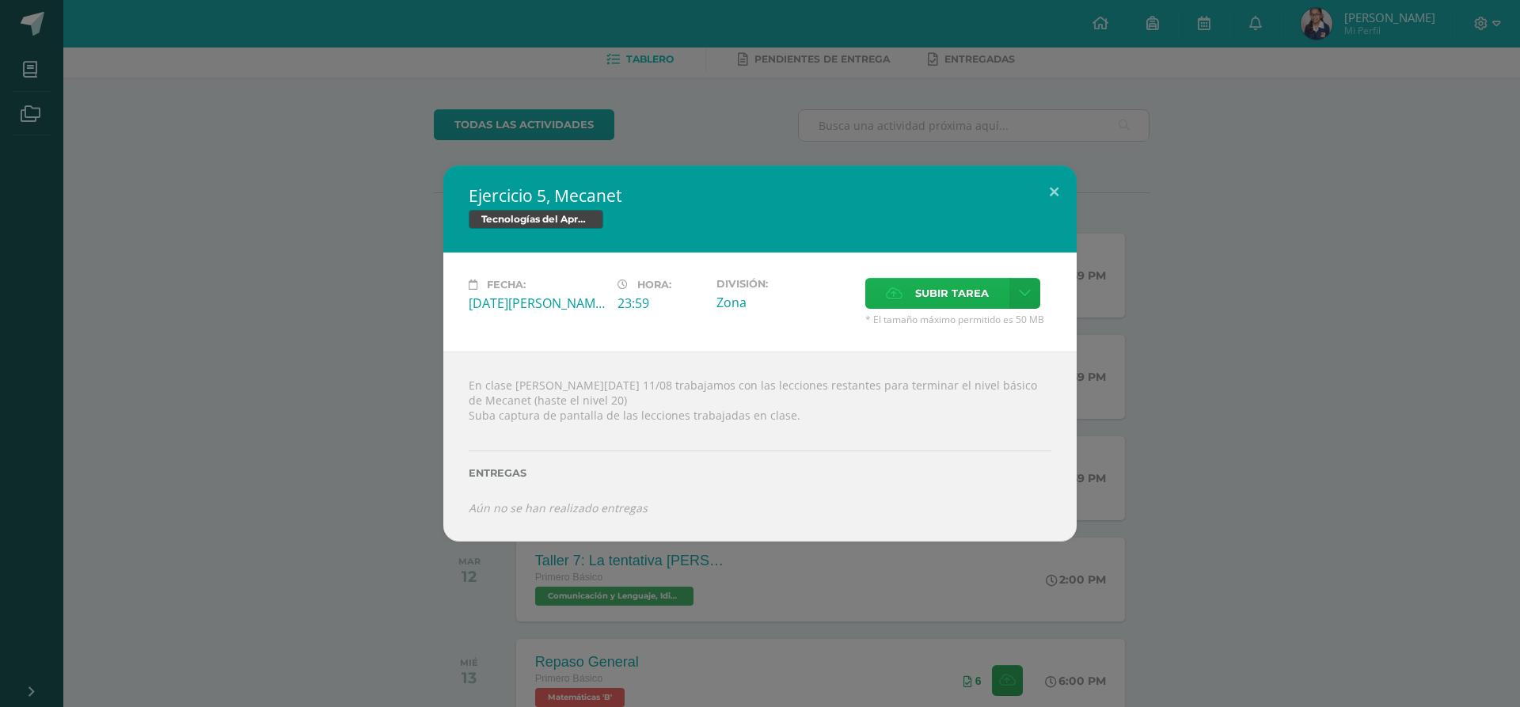
click at [902, 297] on icon at bounding box center [894, 293] width 17 height 10
click at [0, 0] on input "Subir tarea" at bounding box center [0, 0] width 0 height 0
click at [1486, 344] on div "Ejercicio 5, Mecanet Tecnologías del Aprendizaje y la Comunicación Fecha: [DATE…" at bounding box center [760, 353] width 1508 height 376
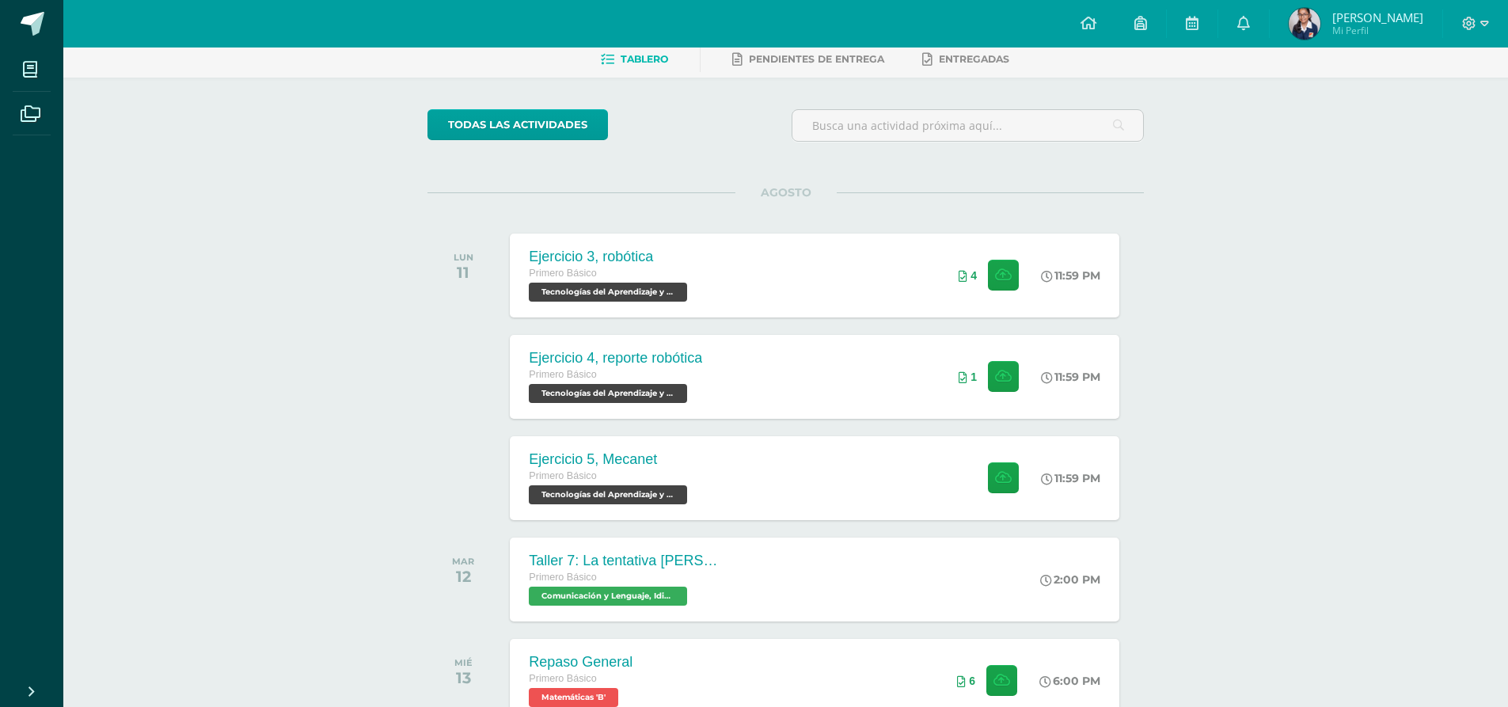
click at [1462, 414] on div "Actividades recientes y próximas Tablero Pendientes de entrega Entregadas todas…" at bounding box center [785, 542] width 1445 height 1149
click at [847, 430] on div "AGOSTO LUN 11 Ejercicio 3, robótica Primero Básico Tecnologías del Aprendizaje …" at bounding box center [786, 610] width 717 height 837
click at [837, 481] on div "Ejercicio 5, Mecanet Primero Básico Tecnologías del Aprendizaje y la Comunicaci…" at bounding box center [815, 477] width 615 height 85
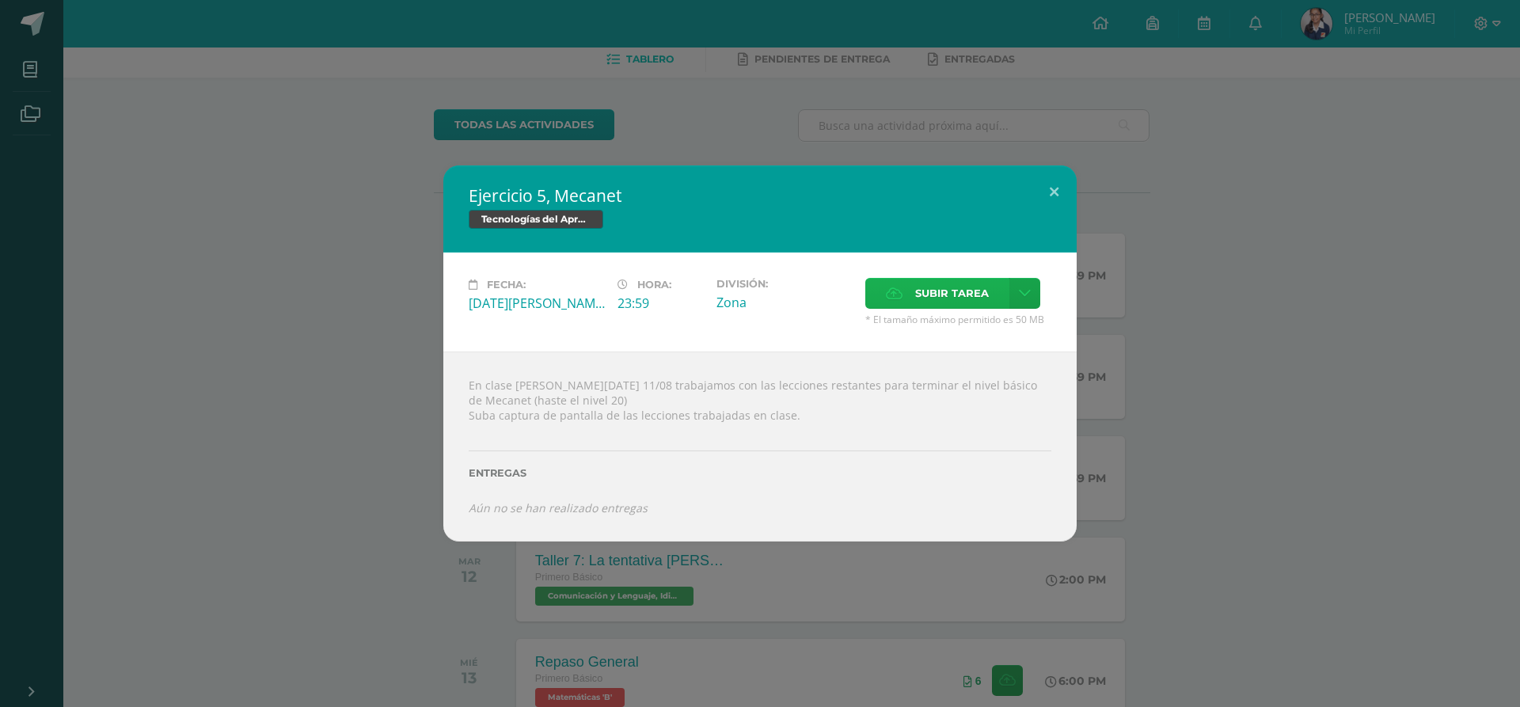
click at [942, 289] on span "Subir tarea" at bounding box center [952, 293] width 74 height 29
click at [0, 0] on input "Subir tarea" at bounding box center [0, 0] width 0 height 0
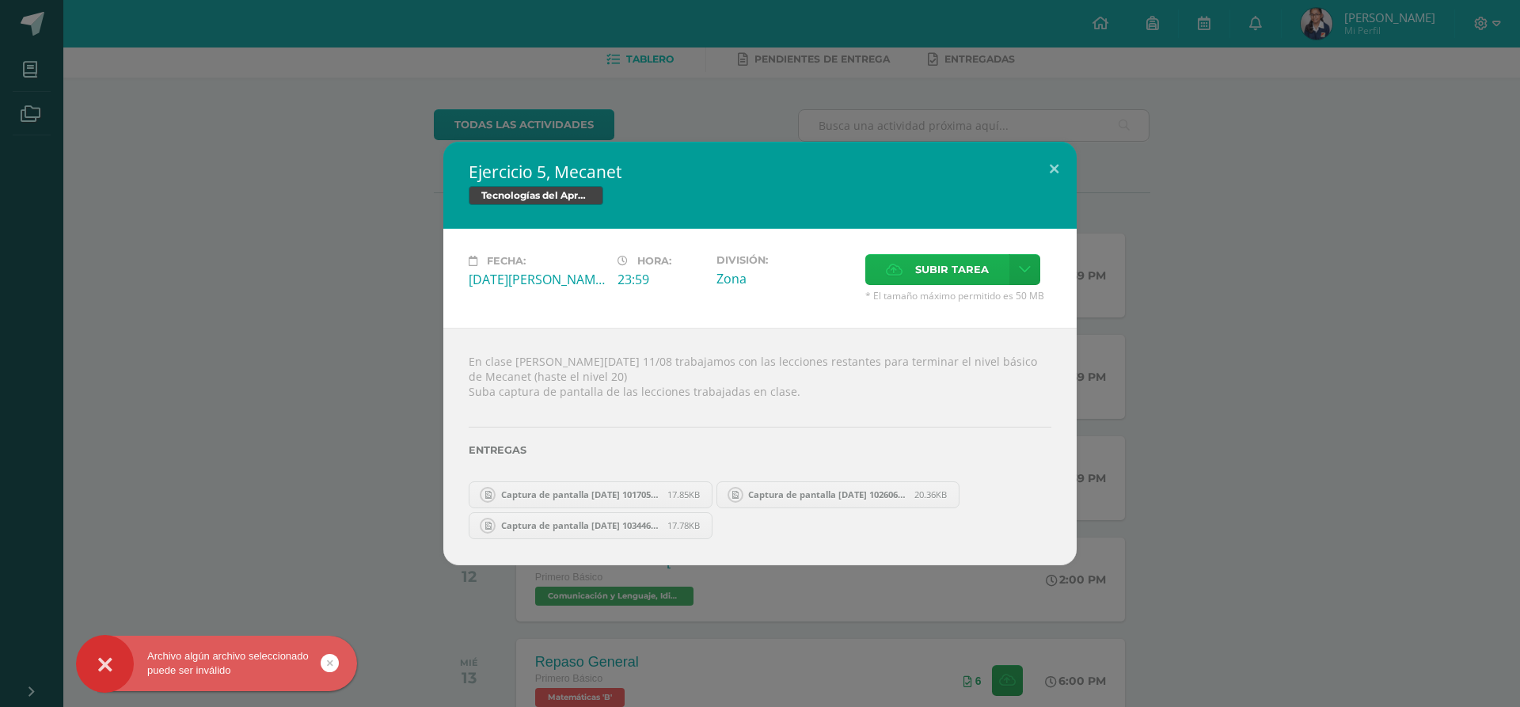
click at [638, 289] on div "Hora: 23:59" at bounding box center [660, 278] width 99 height 48
click at [911, 276] on label "Subir tarea" at bounding box center [937, 269] width 144 height 31
click at [0, 0] on input "Subir tarea" at bounding box center [0, 0] width 0 height 0
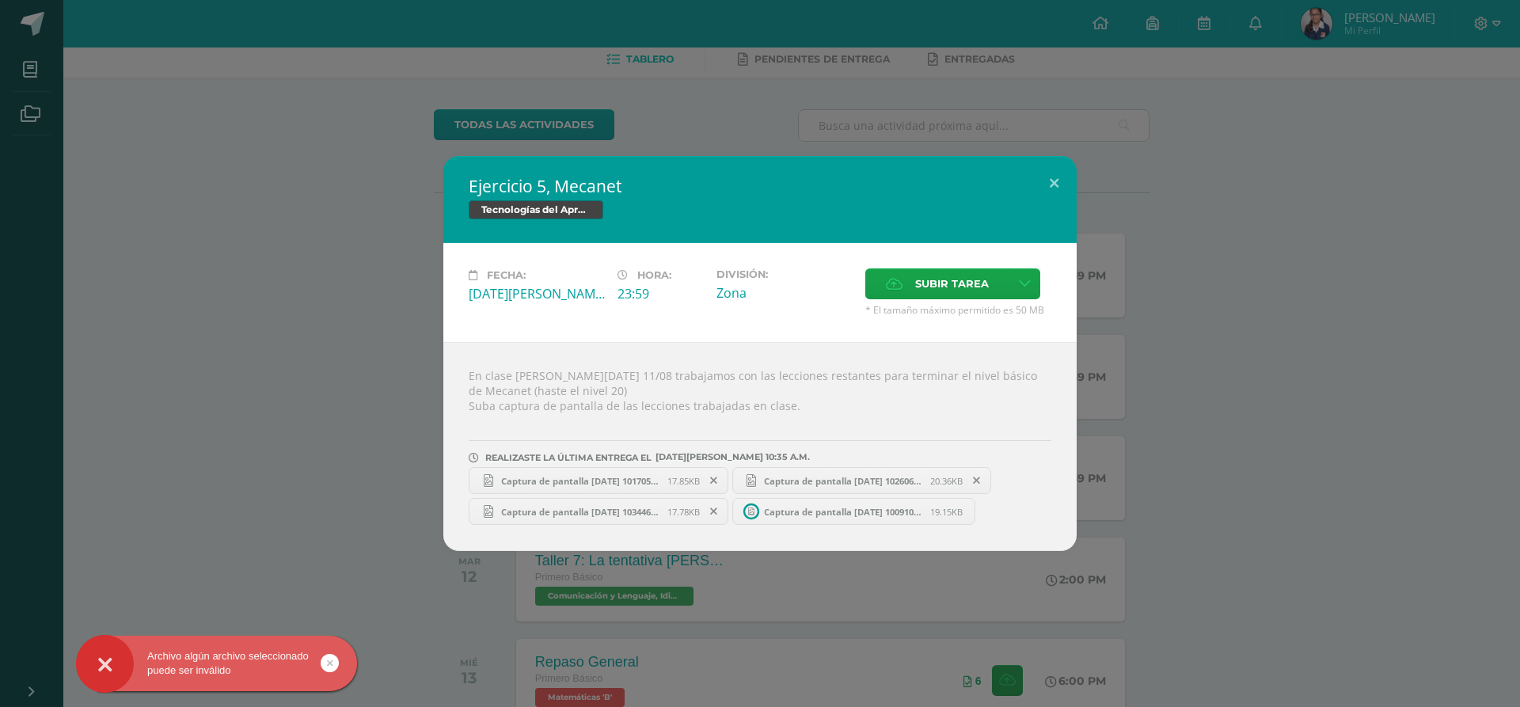
click at [1249, 265] on div "Ejercicio 5, Mecanet Tecnologías del Aprendizaje y la Comunicación Fecha: [DATE…" at bounding box center [760, 353] width 1508 height 395
